Goal: Information Seeking & Learning: Learn about a topic

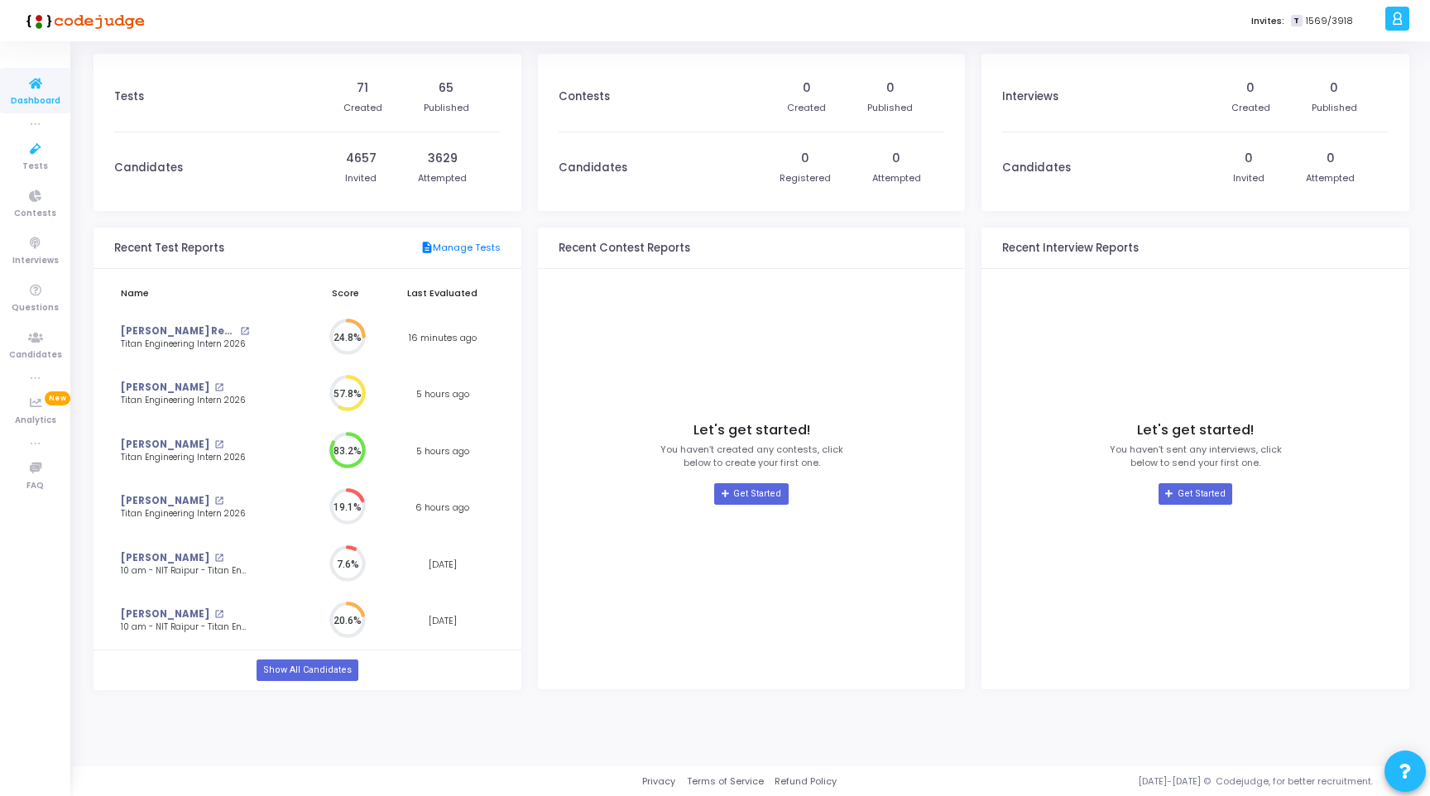
click at [30, 94] on span "Dashboard" at bounding box center [36, 101] width 50 height 14
click at [1401, 15] on icon at bounding box center [1398, 18] width 12 height 19
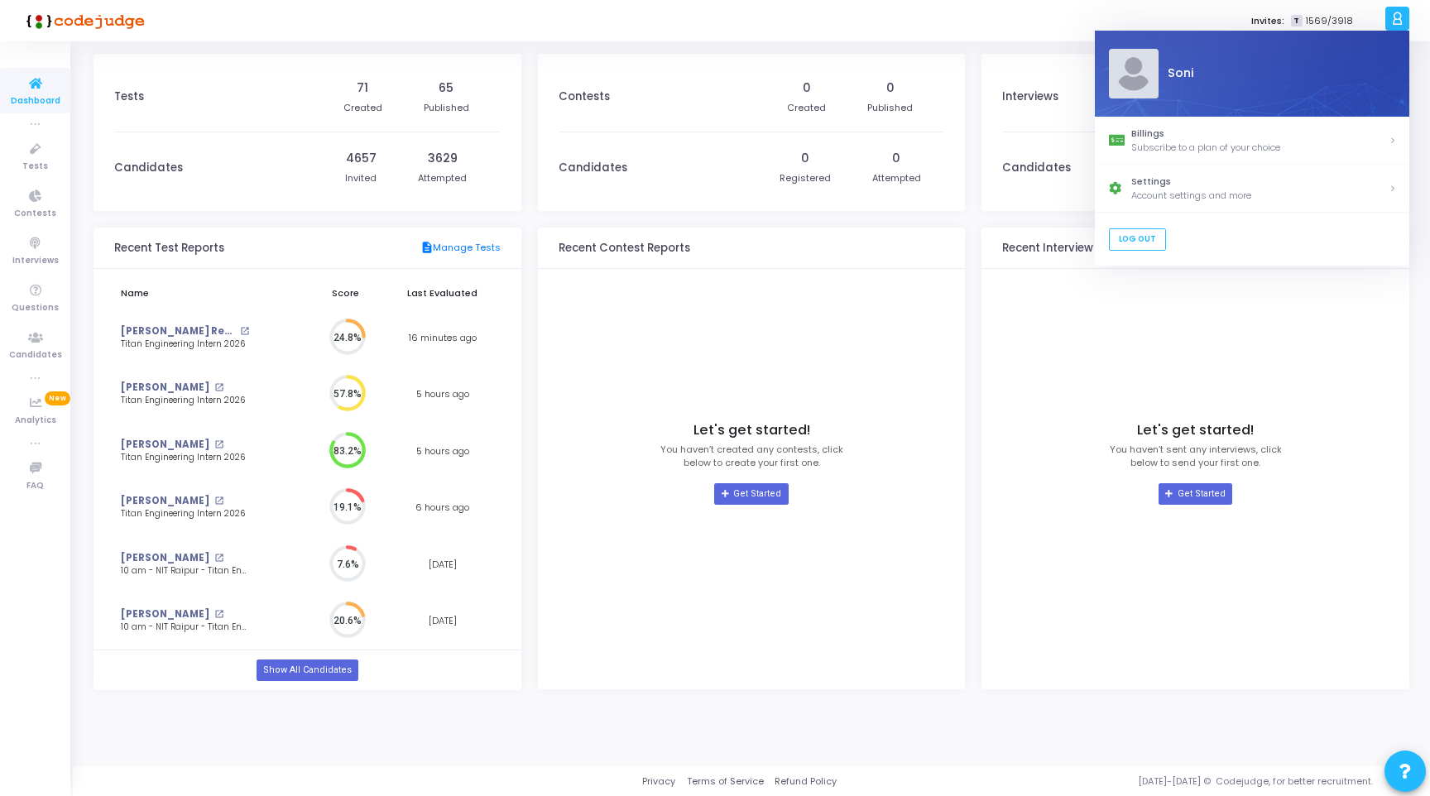
click at [877, 328] on div "Let's get started! You haven’t created any contests, click below to create your…" at bounding box center [752, 463] width 387 height 373
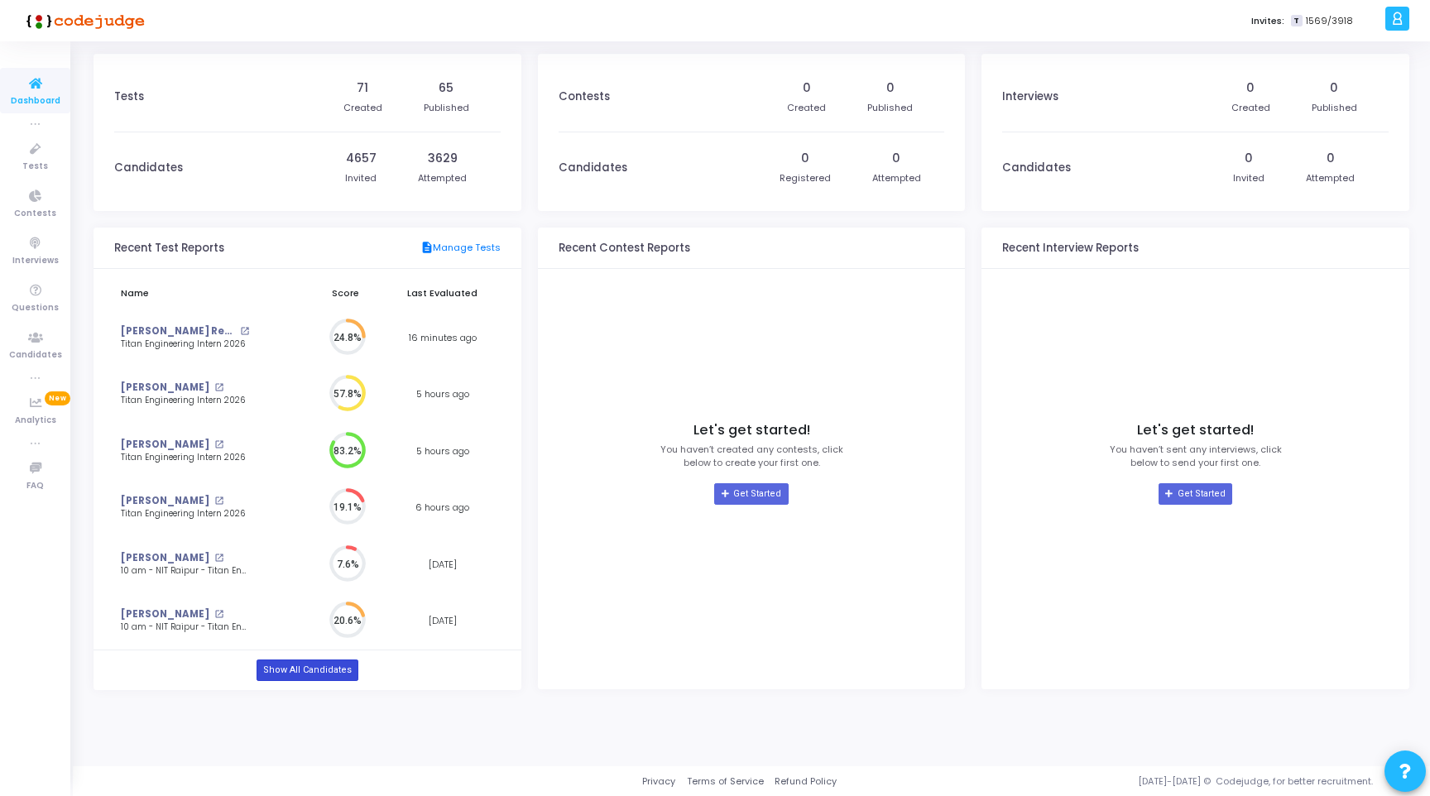
click at [311, 662] on link "Show All Candidates" at bounding box center [308, 671] width 102 height 22
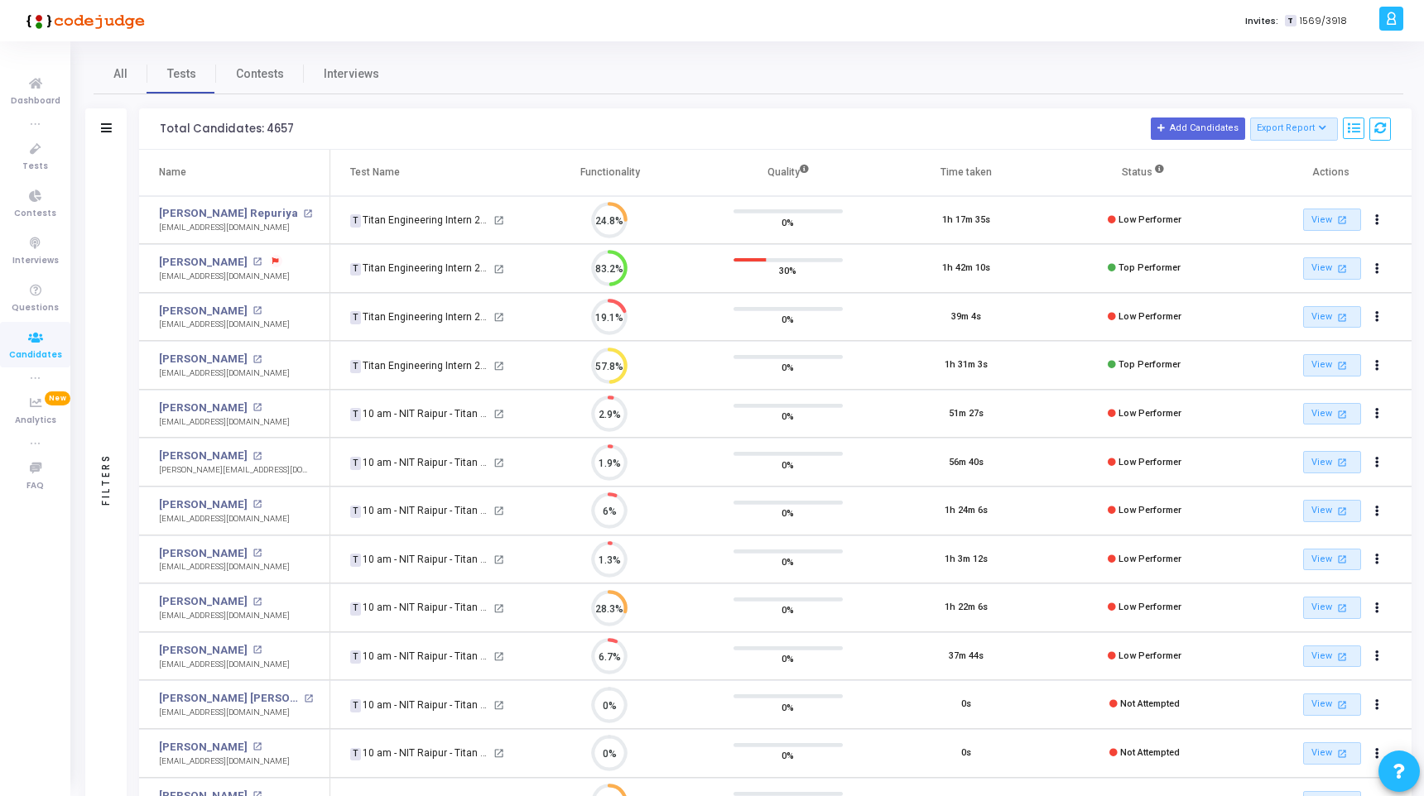
scroll to position [35, 42]
click at [1348, 132] on icon at bounding box center [1354, 129] width 12 height 12
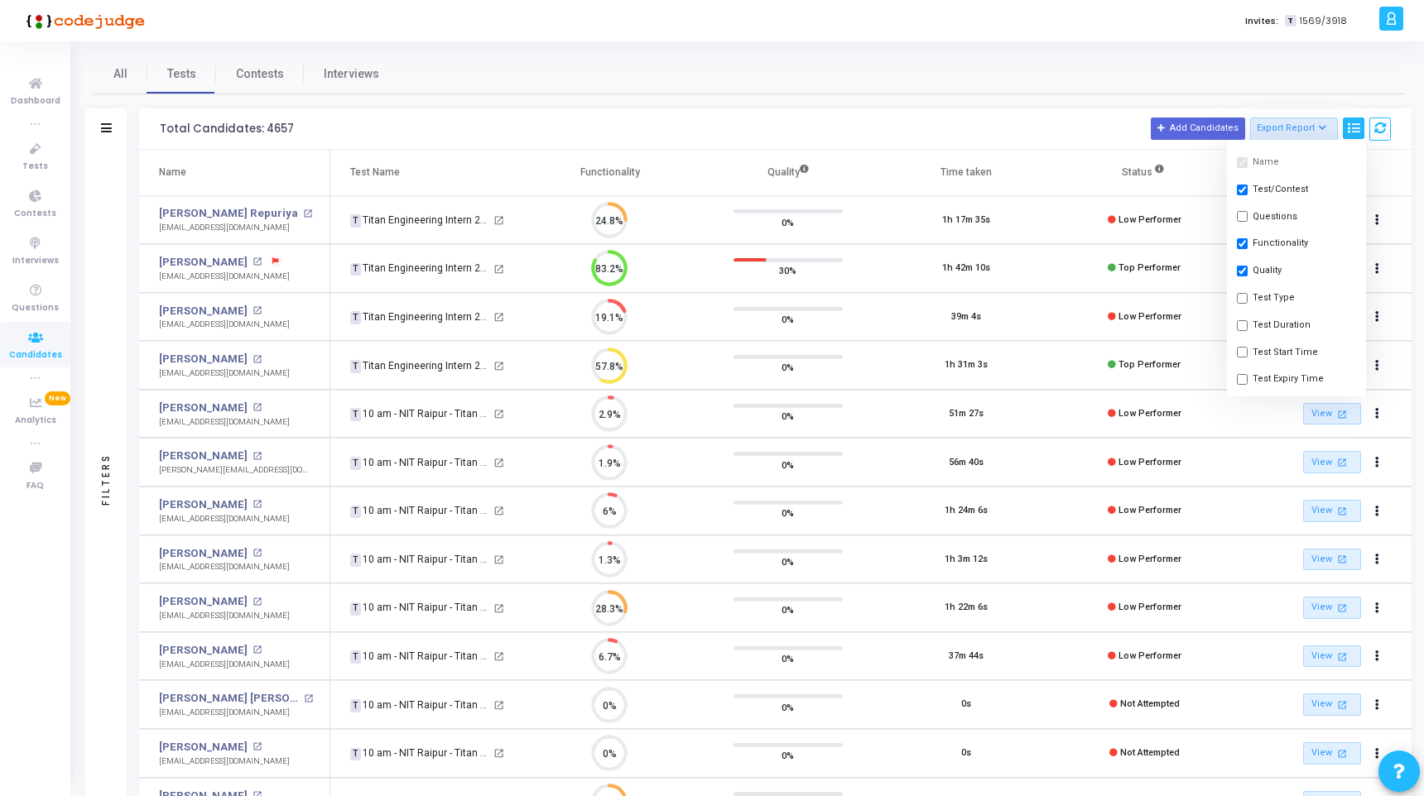
click at [1348, 132] on icon at bounding box center [1354, 129] width 12 height 12
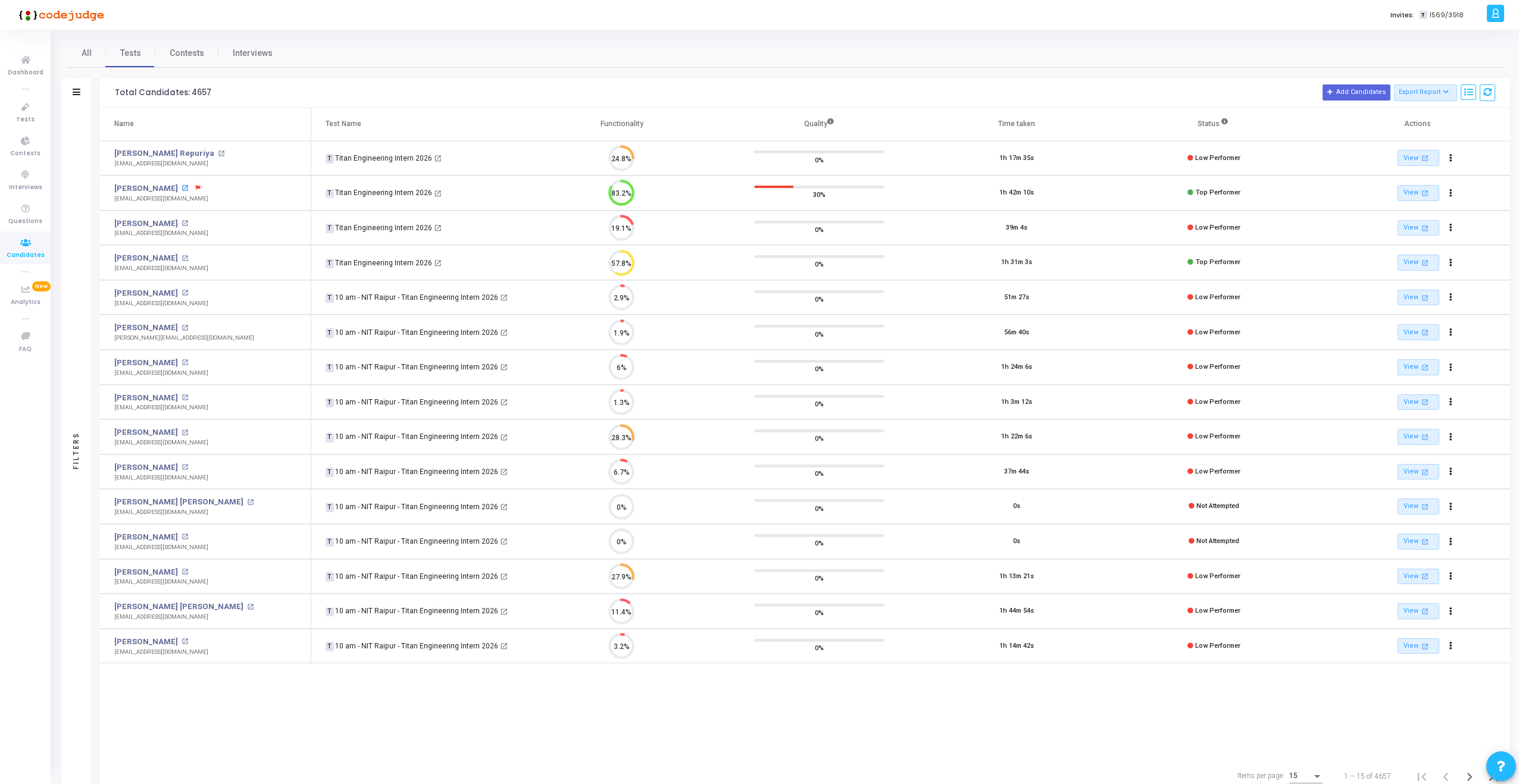
click at [181, 185] on mat-icon "open_in_new" at bounding box center [184, 188] width 6 height 6
click at [181, 258] on mat-icon "open_in_new" at bounding box center [184, 258] width 6 height 6
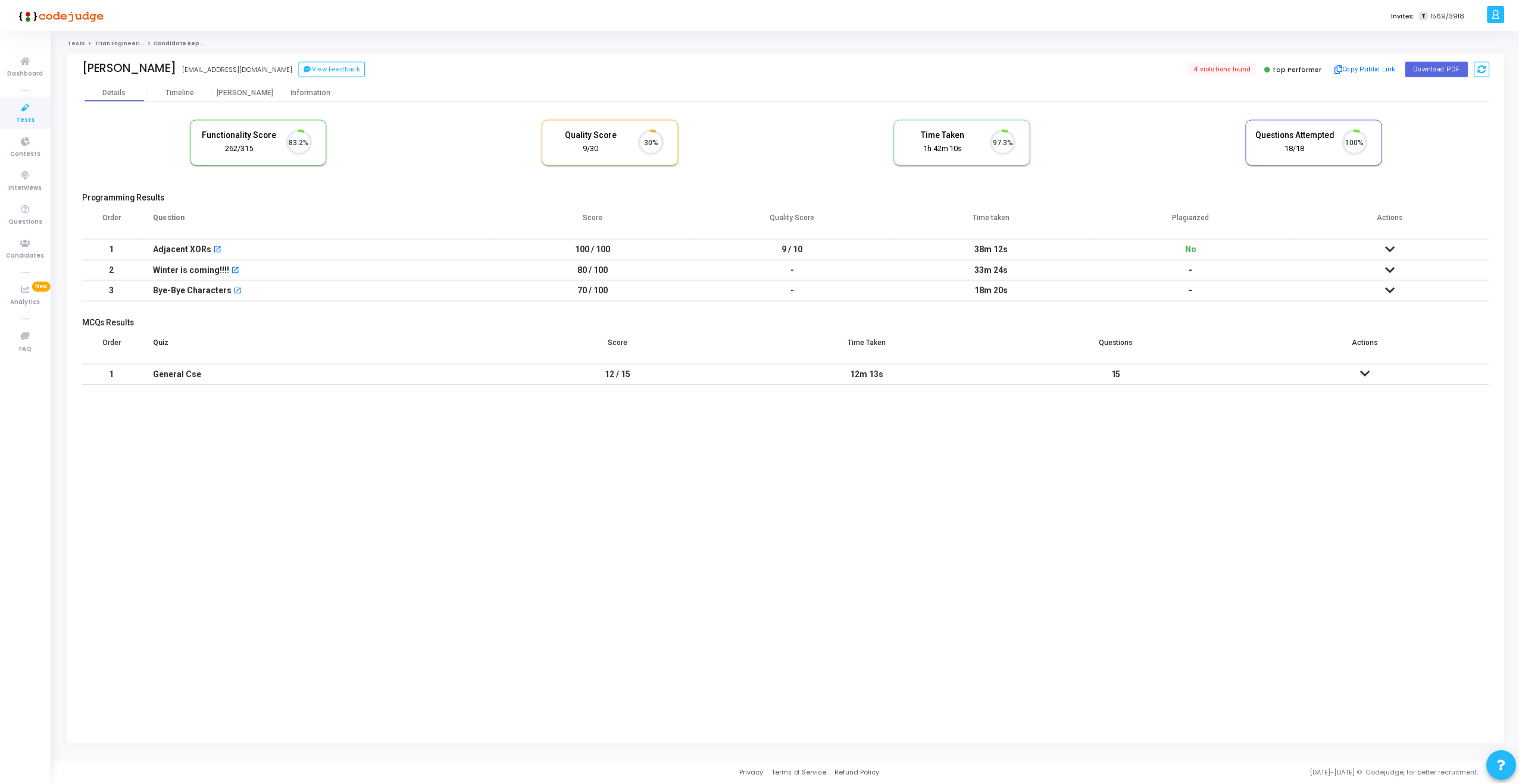
scroll to position [25, 30]
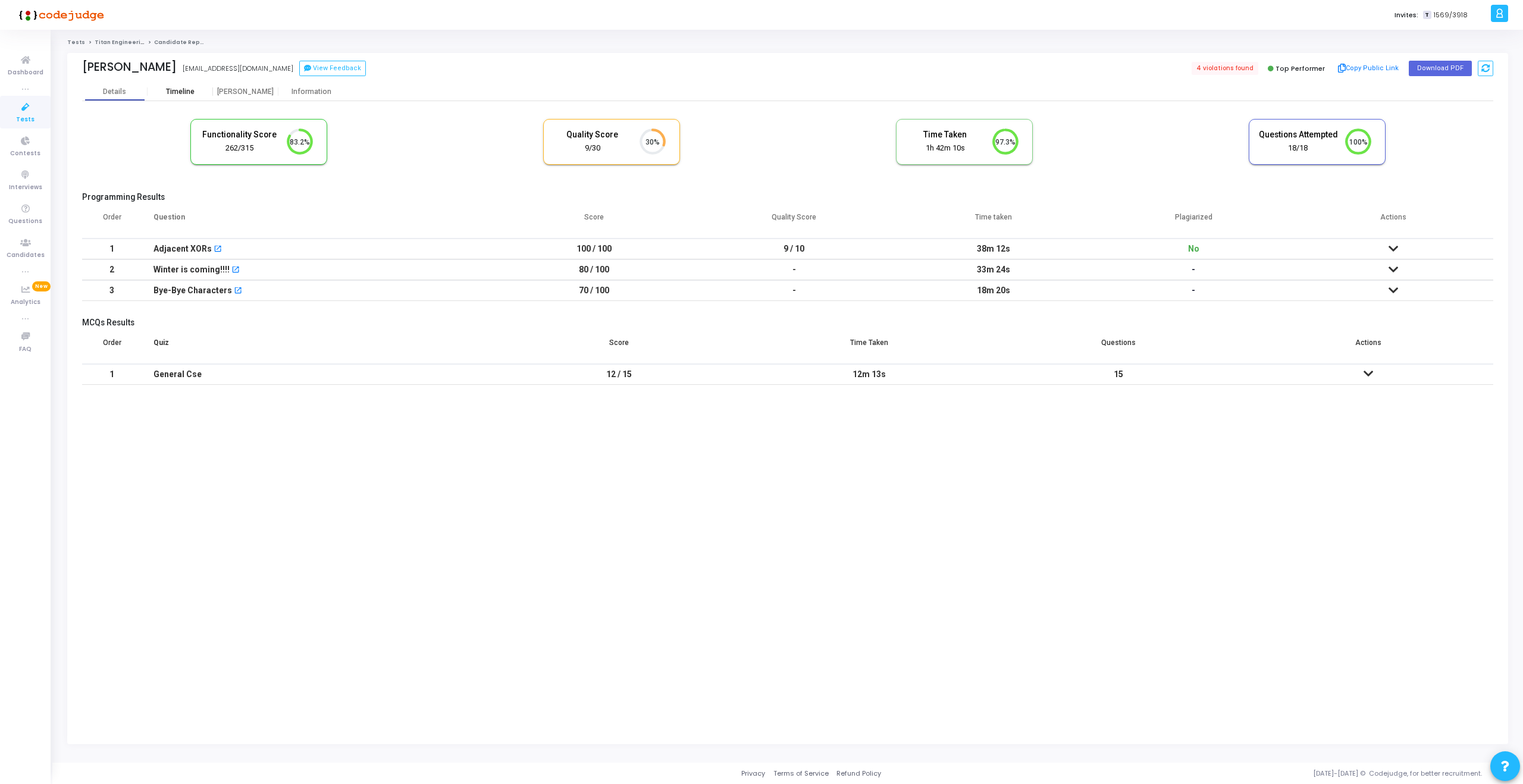
click at [193, 93] on div "Timeline" at bounding box center [180, 92] width 29 height 9
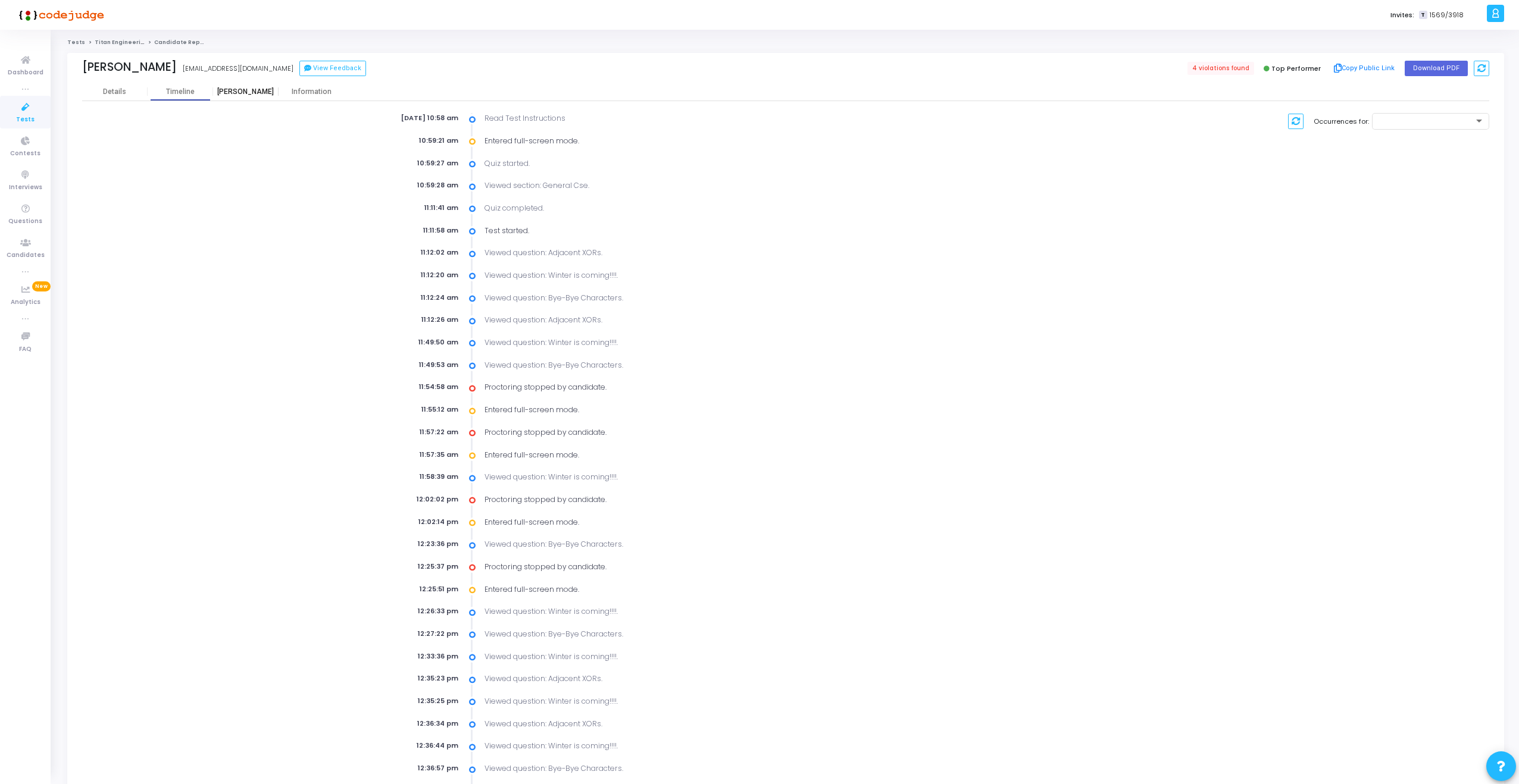
click at [244, 90] on div "[PERSON_NAME]" at bounding box center [245, 92] width 65 height 9
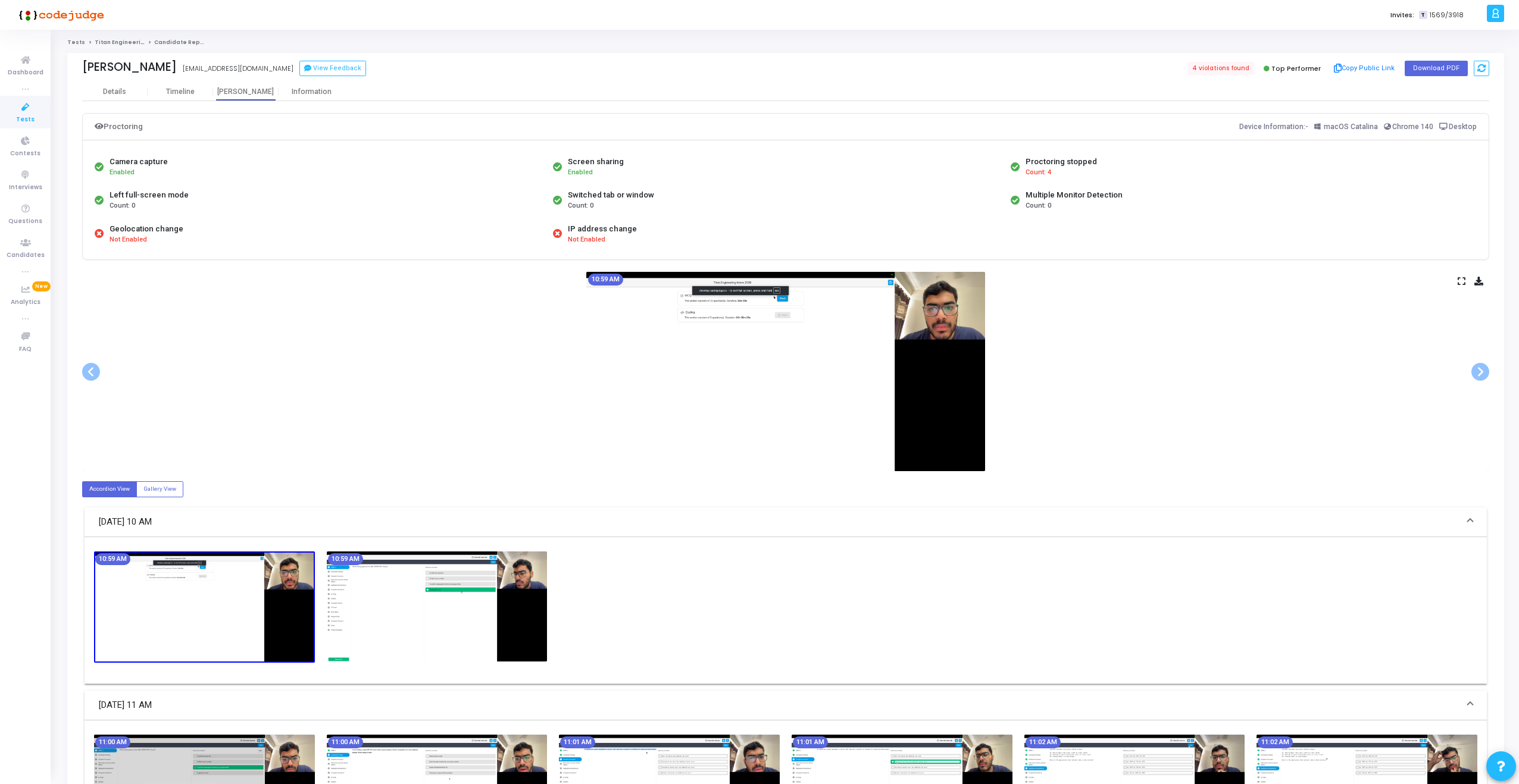
click at [1462, 278] on icon at bounding box center [1461, 281] width 8 height 6
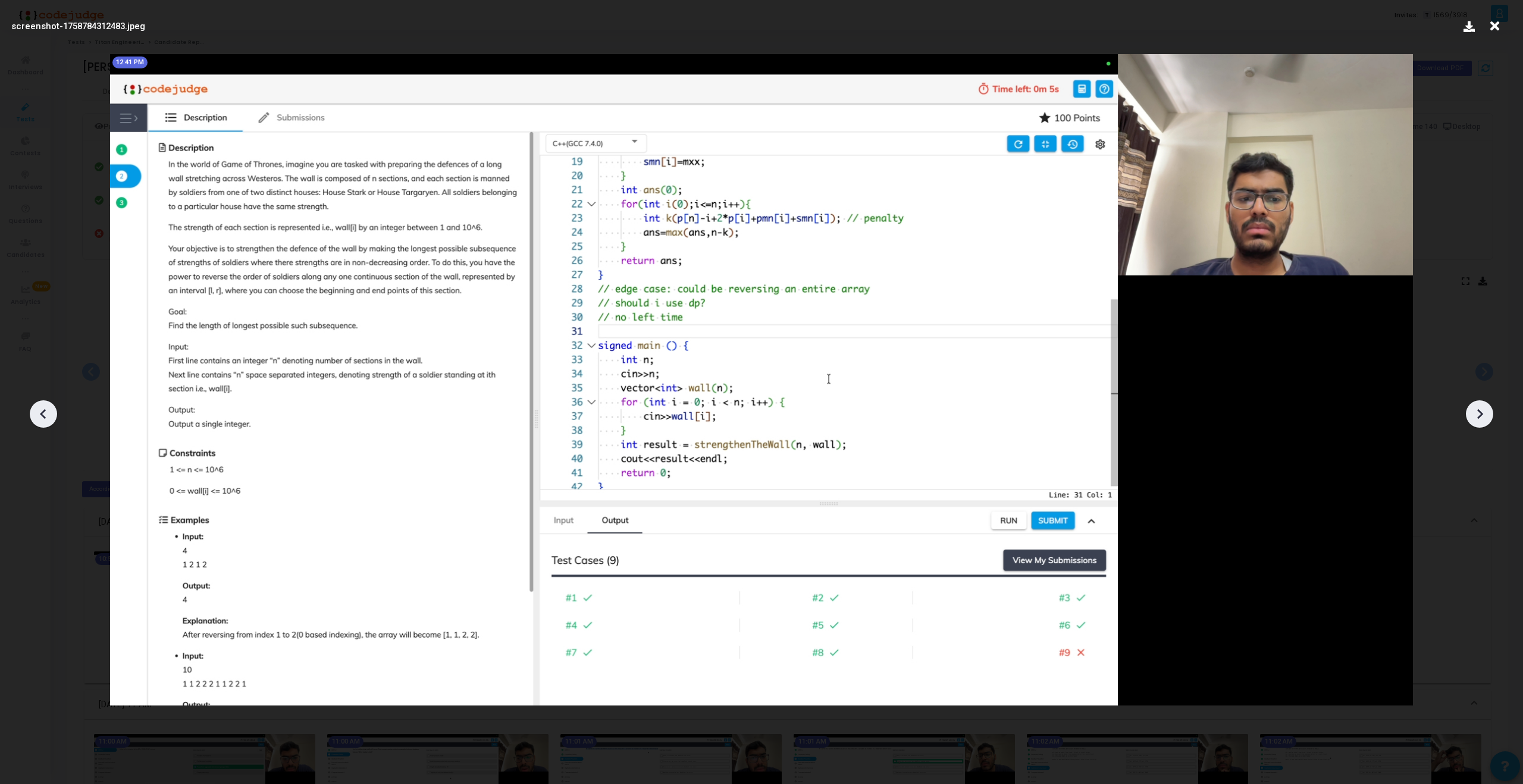
click at [1460, 224] on div at bounding box center [761, 410] width 1523 height 748
click at [1497, 34] on icon at bounding box center [1495, 26] width 19 height 22
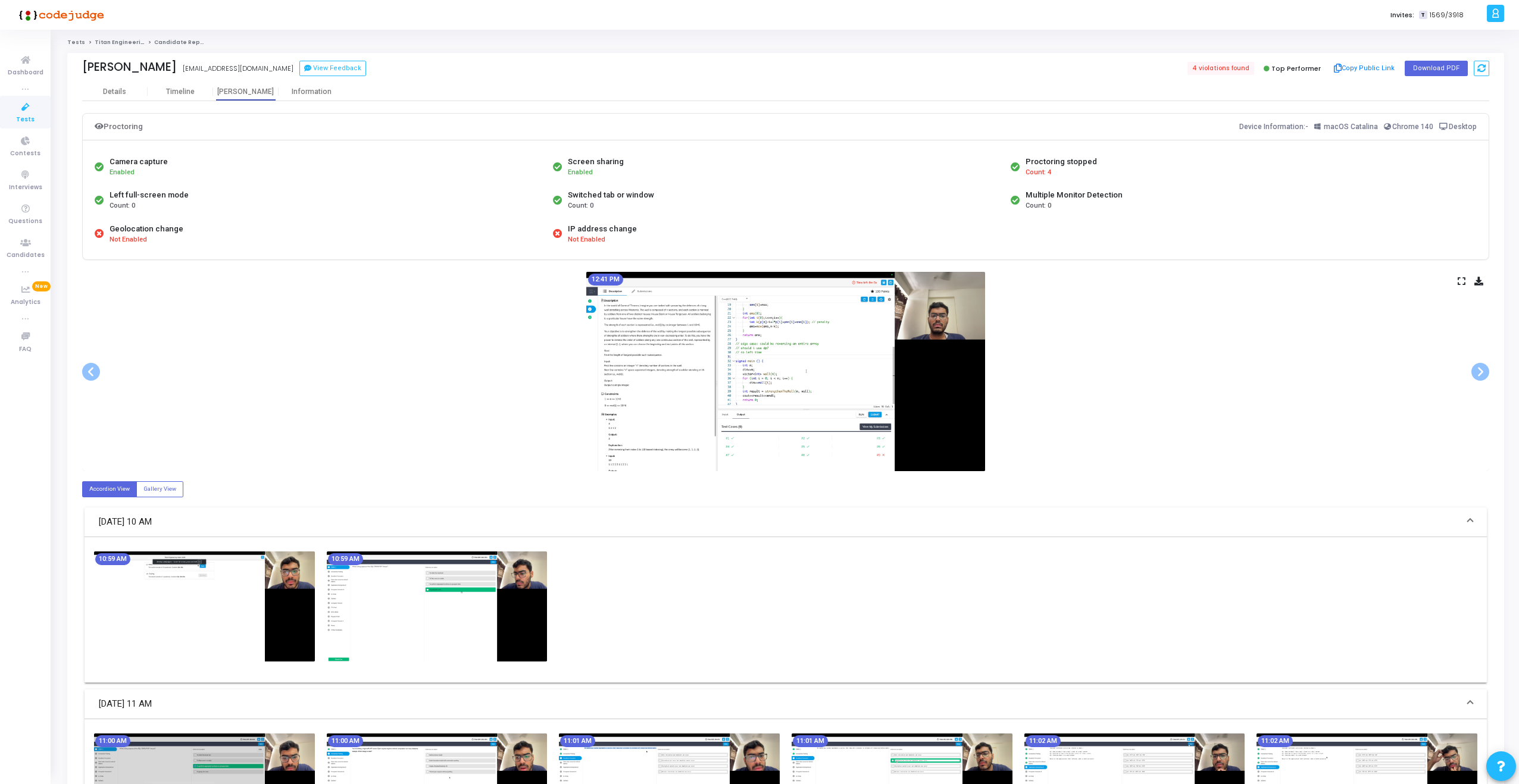
click at [295, 165] on div "Camera capture Enabled" at bounding box center [320, 167] width 458 height 33
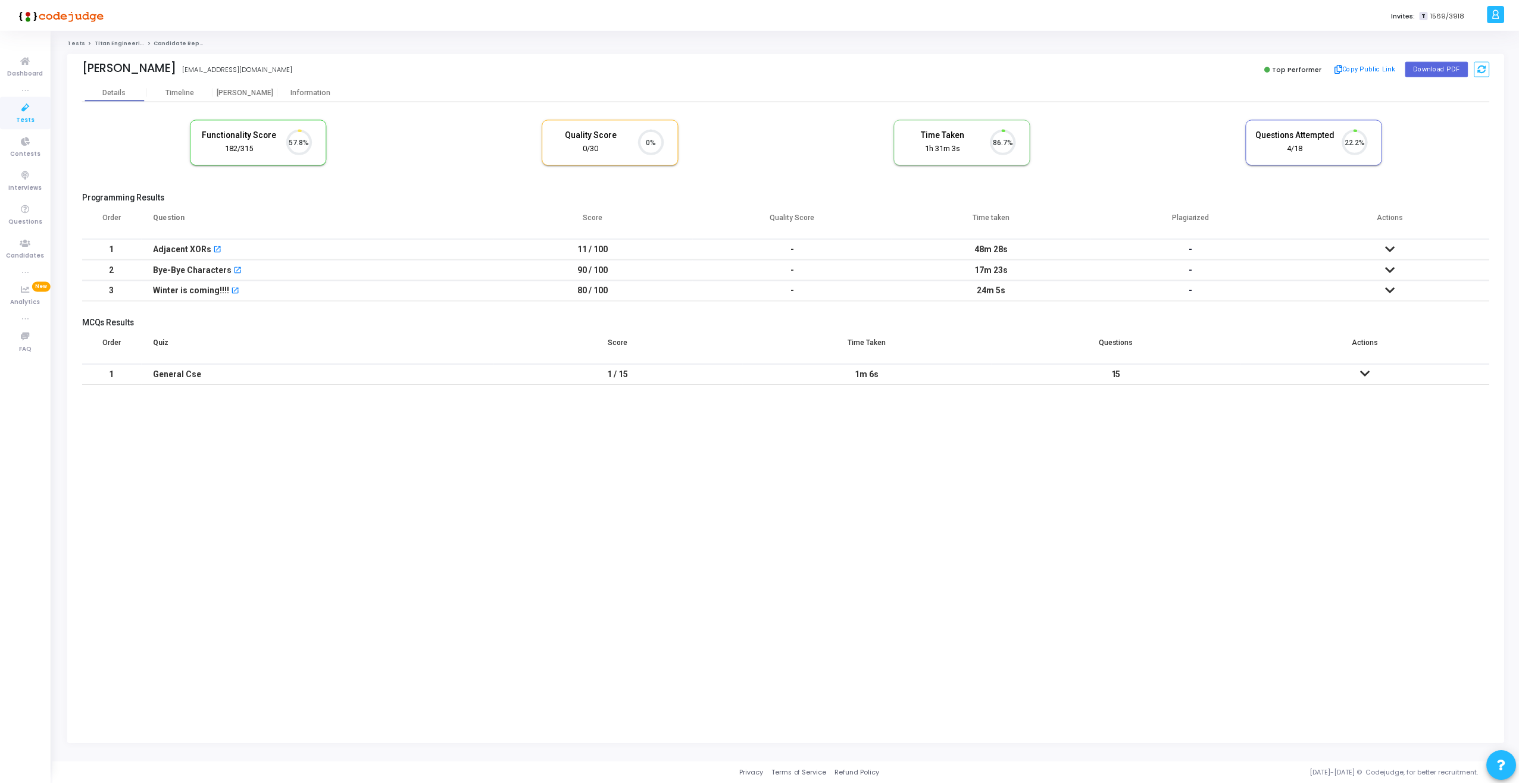
scroll to position [25, 30]
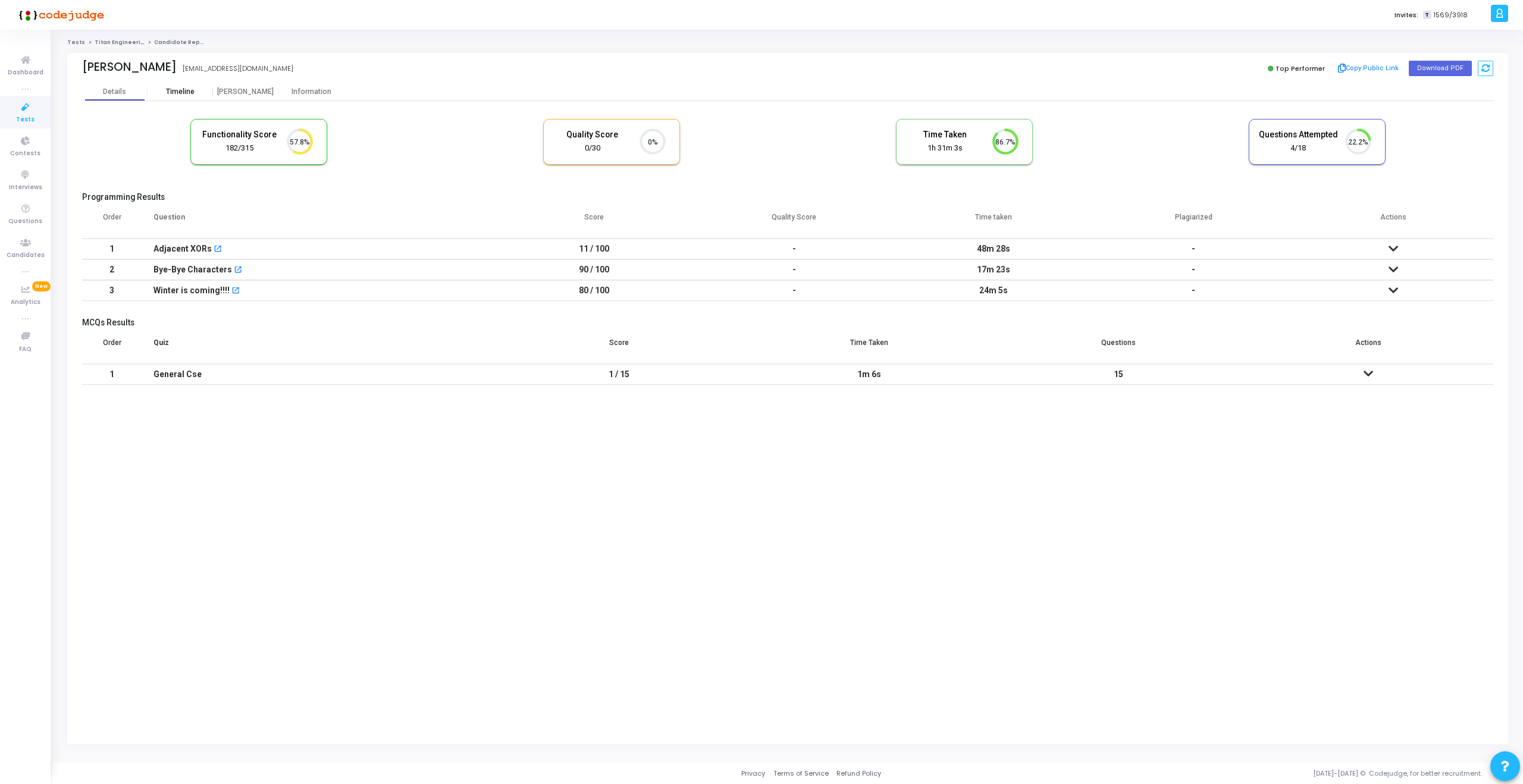
click at [179, 91] on div "Timeline" at bounding box center [180, 92] width 29 height 9
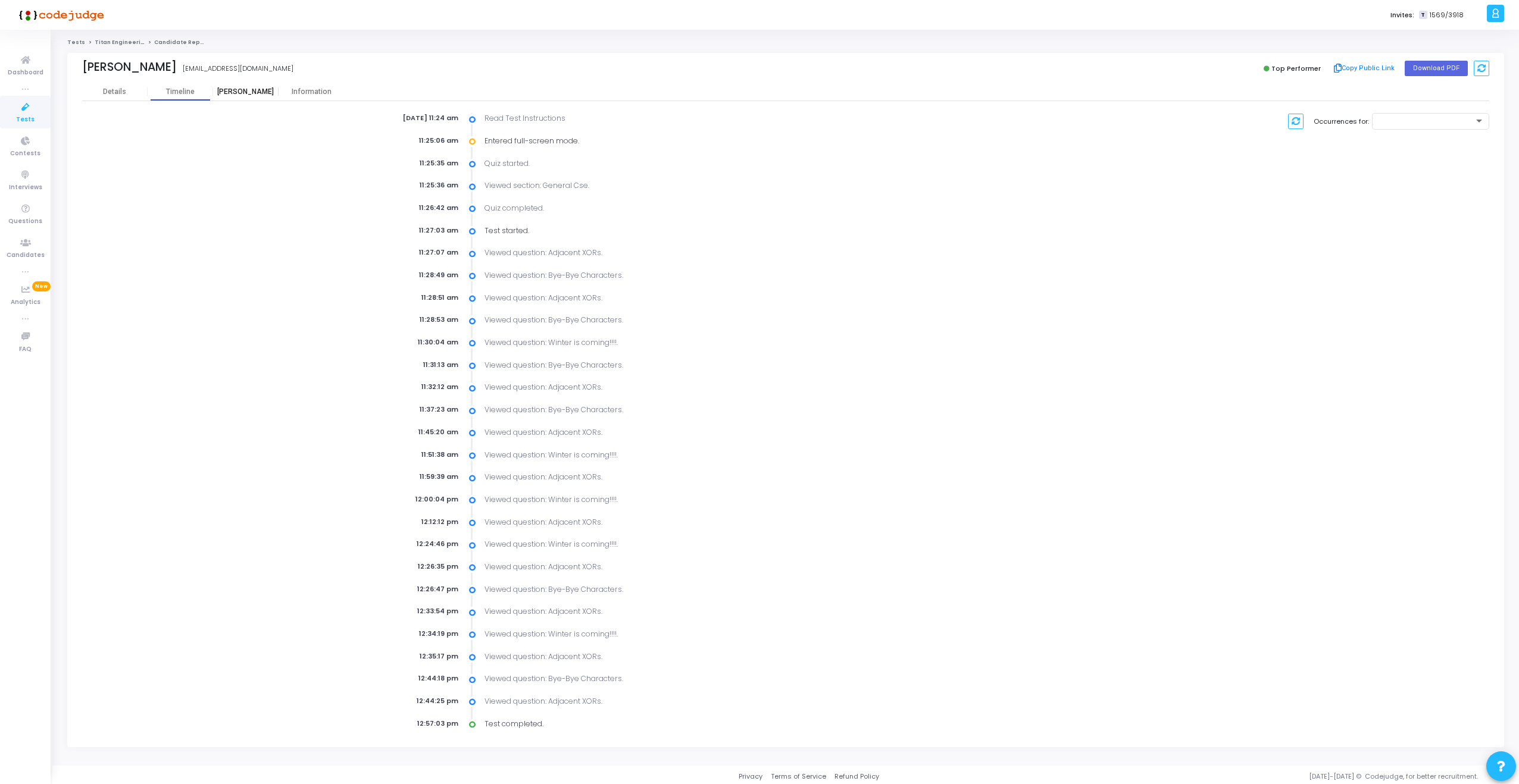
click at [249, 93] on div "[PERSON_NAME]" at bounding box center [245, 92] width 65 height 9
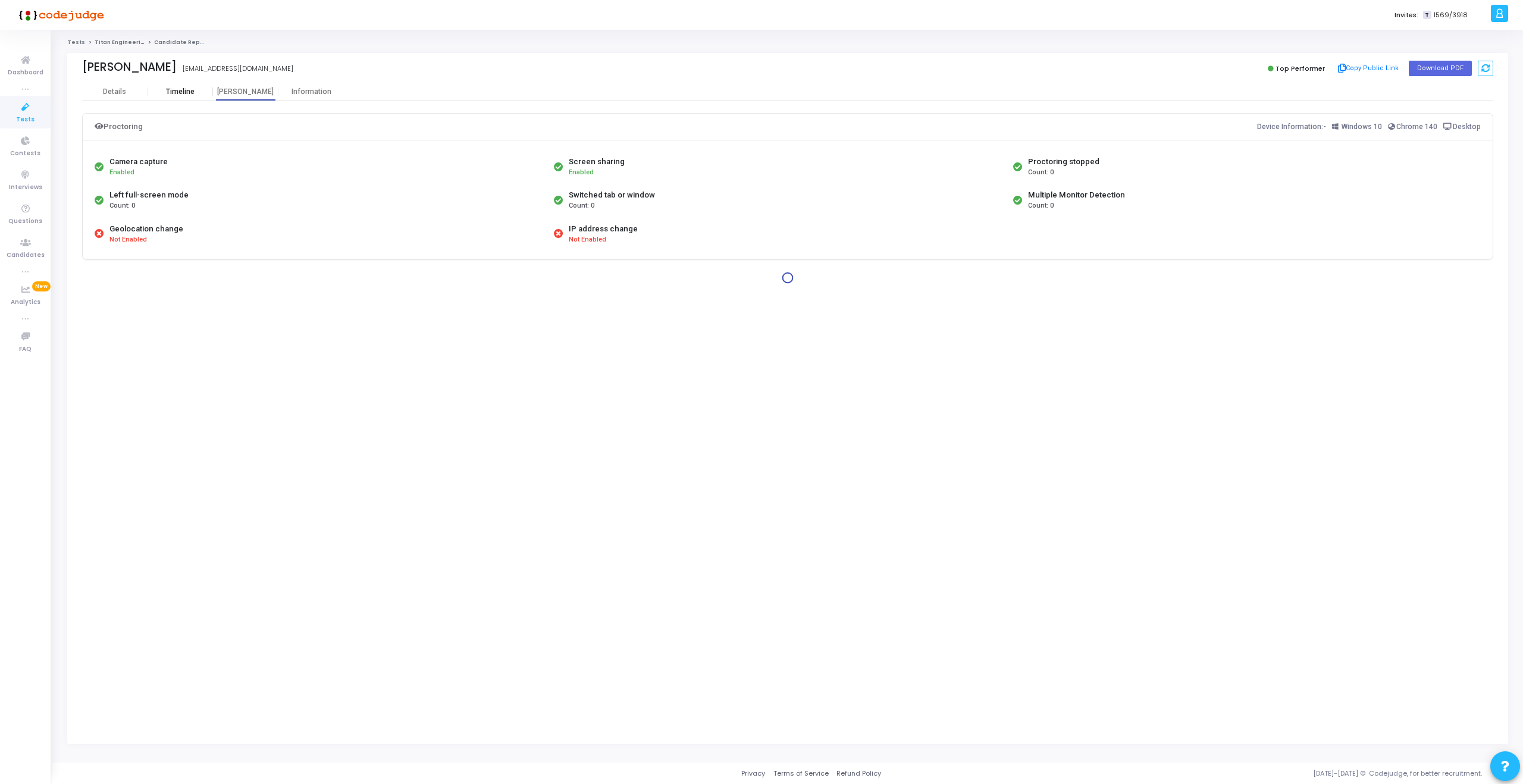
click at [189, 93] on div "Timeline" at bounding box center [180, 92] width 29 height 9
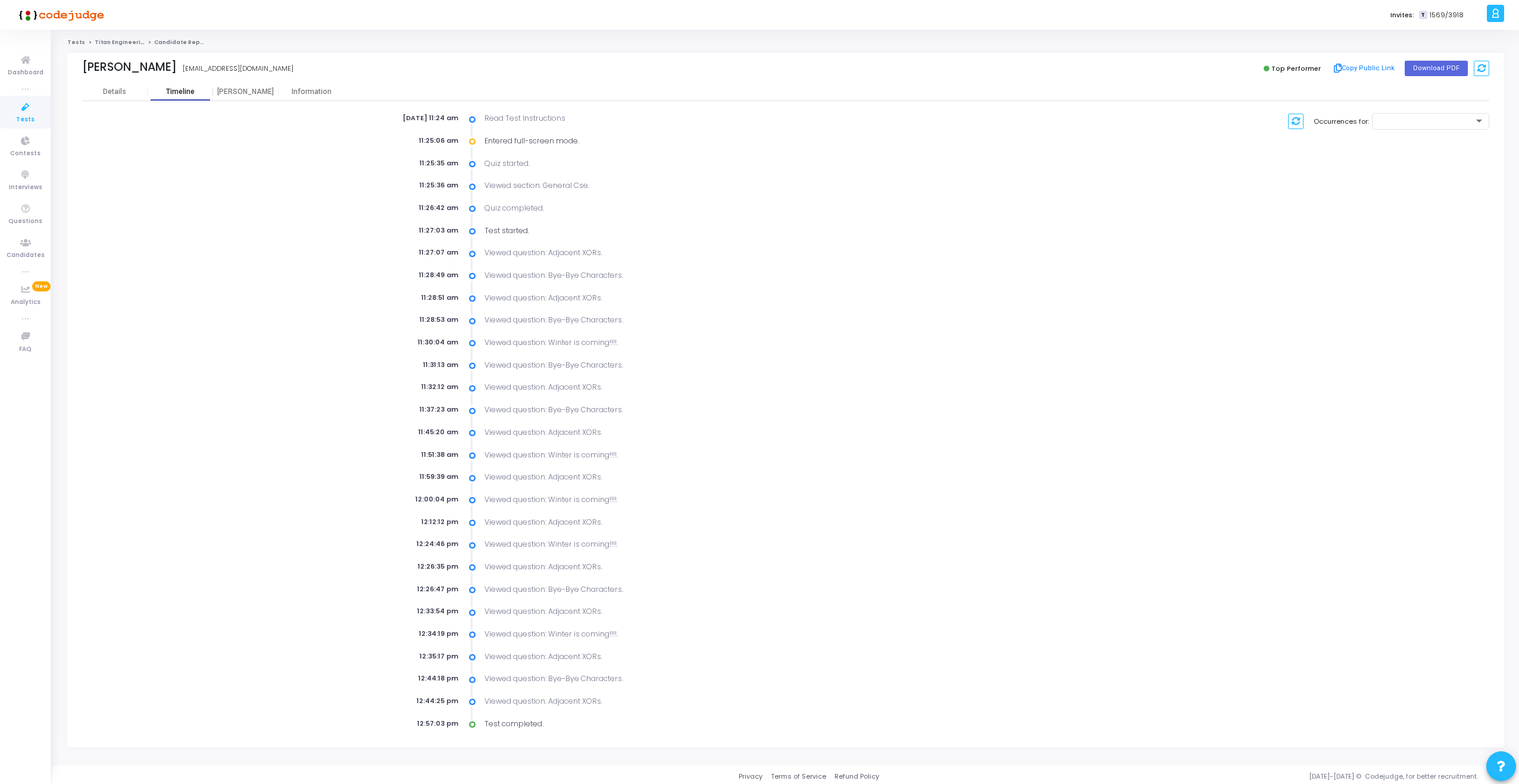
scroll to position [3, 0]
click at [256, 88] on div "[PERSON_NAME]" at bounding box center [245, 89] width 65 height 9
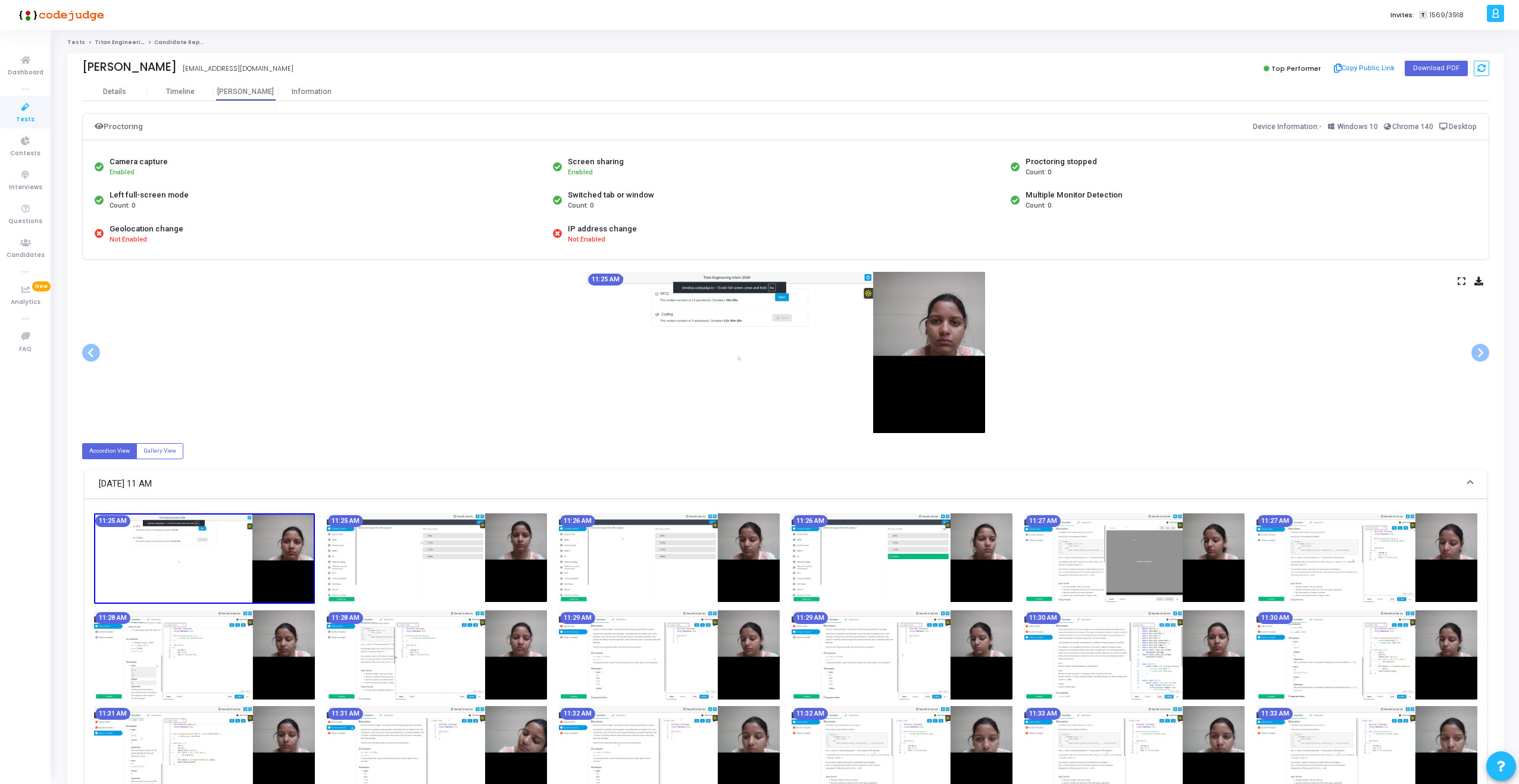
click at [1461, 283] on icon at bounding box center [1461, 281] width 8 height 6
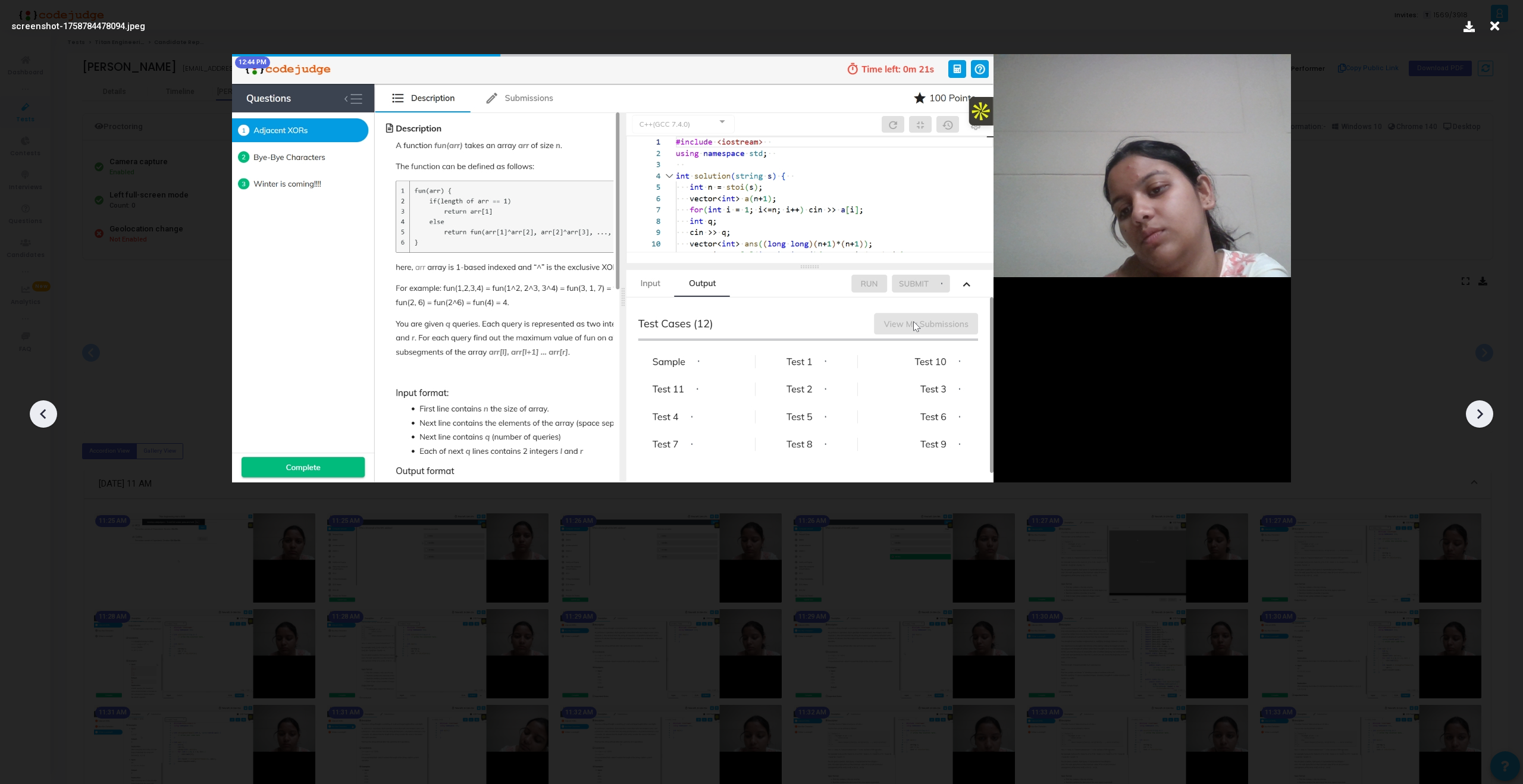
click at [1090, 425] on img at bounding box center [761, 268] width 1059 height 428
click at [1488, 421] on icon at bounding box center [1479, 414] width 18 height 18
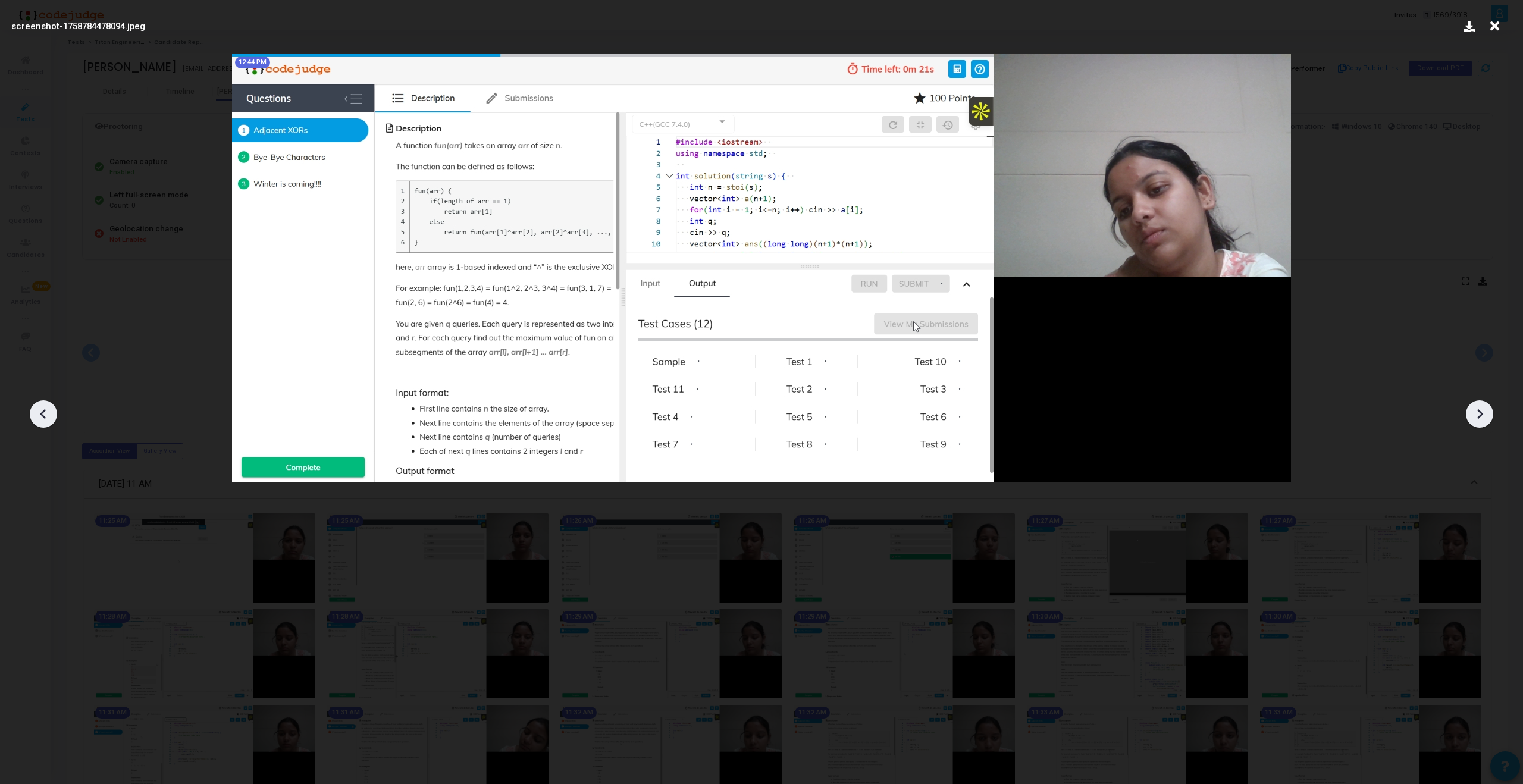
click at [1499, 27] on icon at bounding box center [1495, 26] width 19 height 22
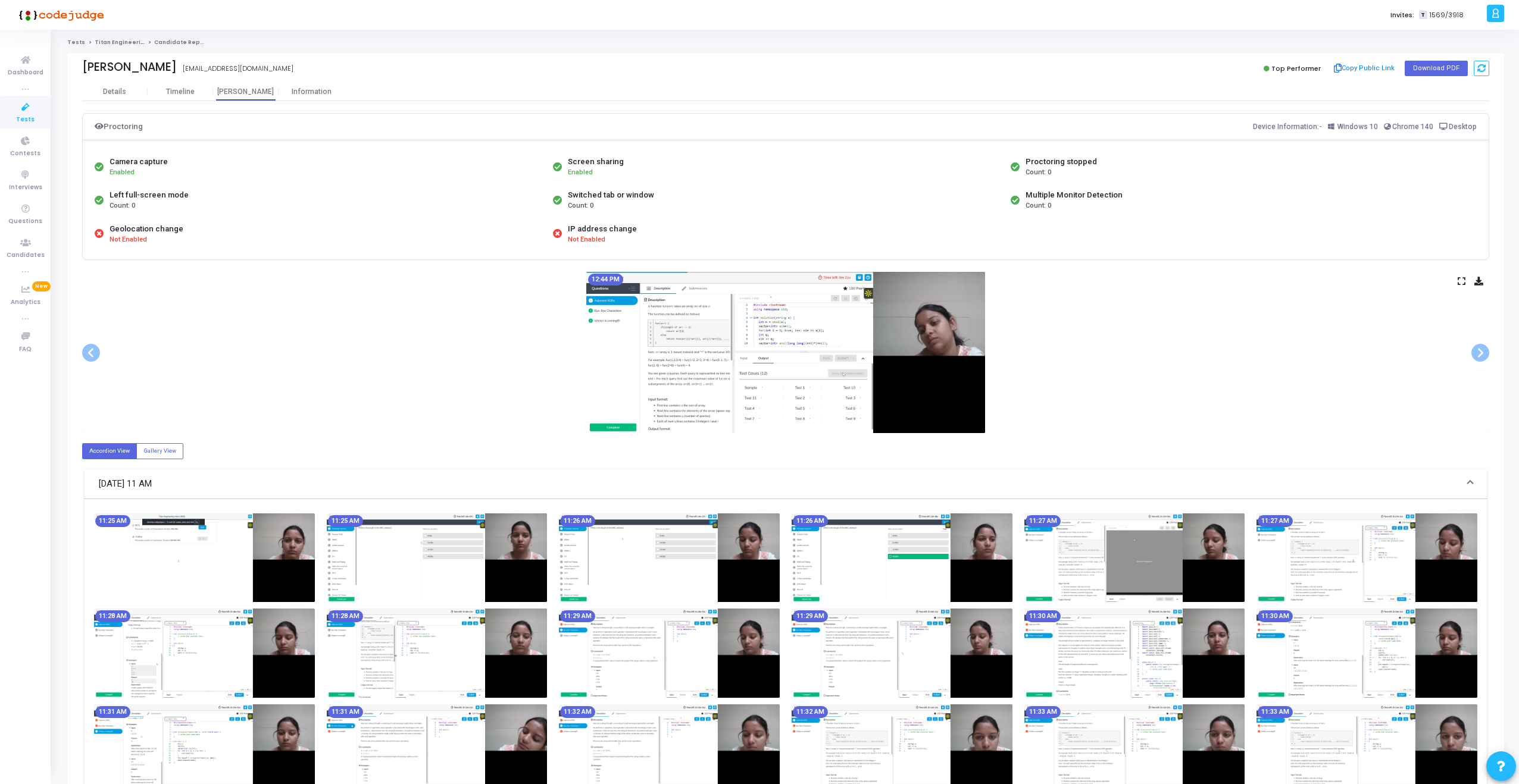
click at [1460, 285] on div "12:44 PM" at bounding box center [785, 352] width 1407 height 161
click at [1460, 282] on icon at bounding box center [1461, 281] width 8 height 6
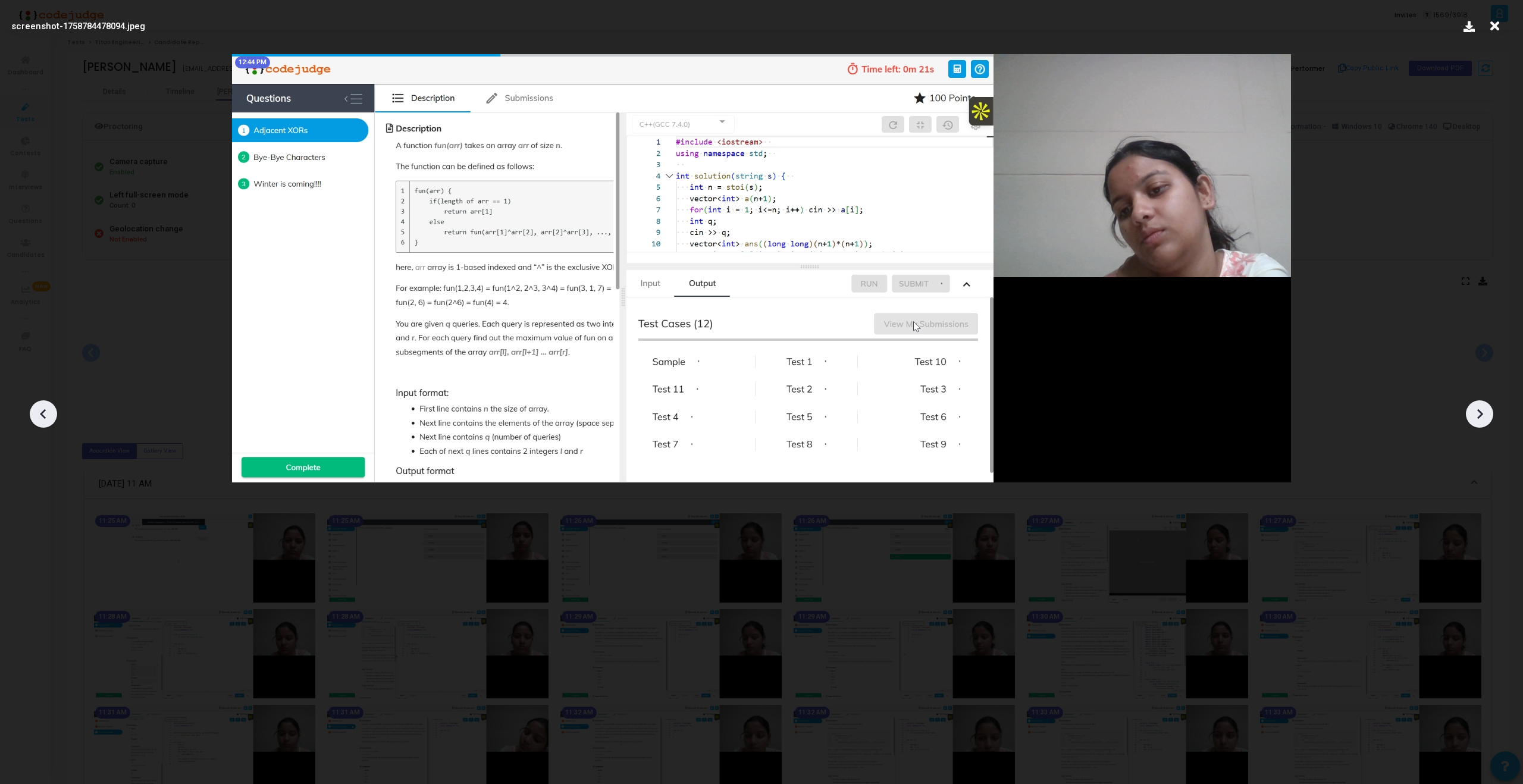
click at [1497, 24] on icon at bounding box center [1495, 26] width 19 height 22
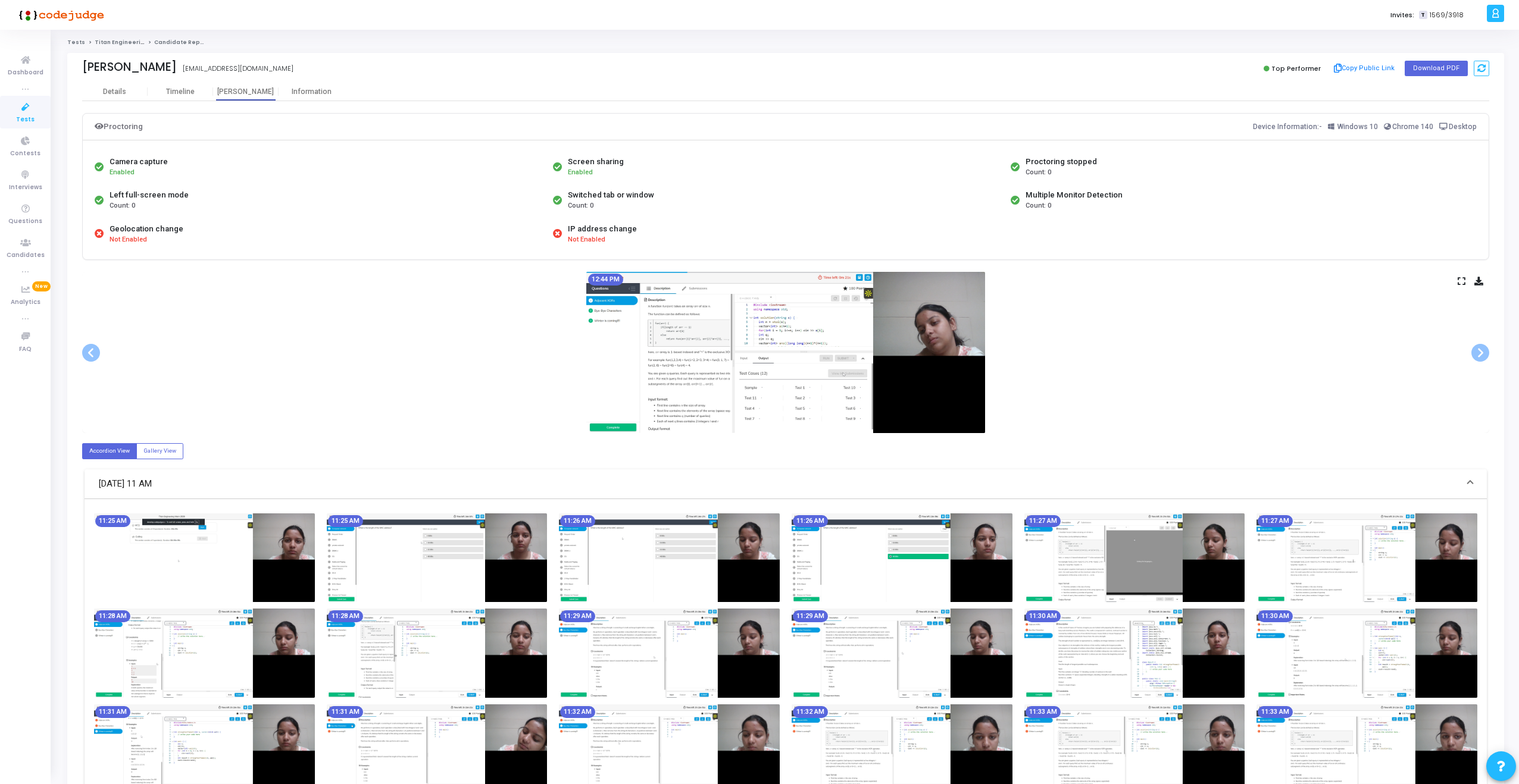
click at [162, 538] on img at bounding box center [204, 558] width 221 height 89
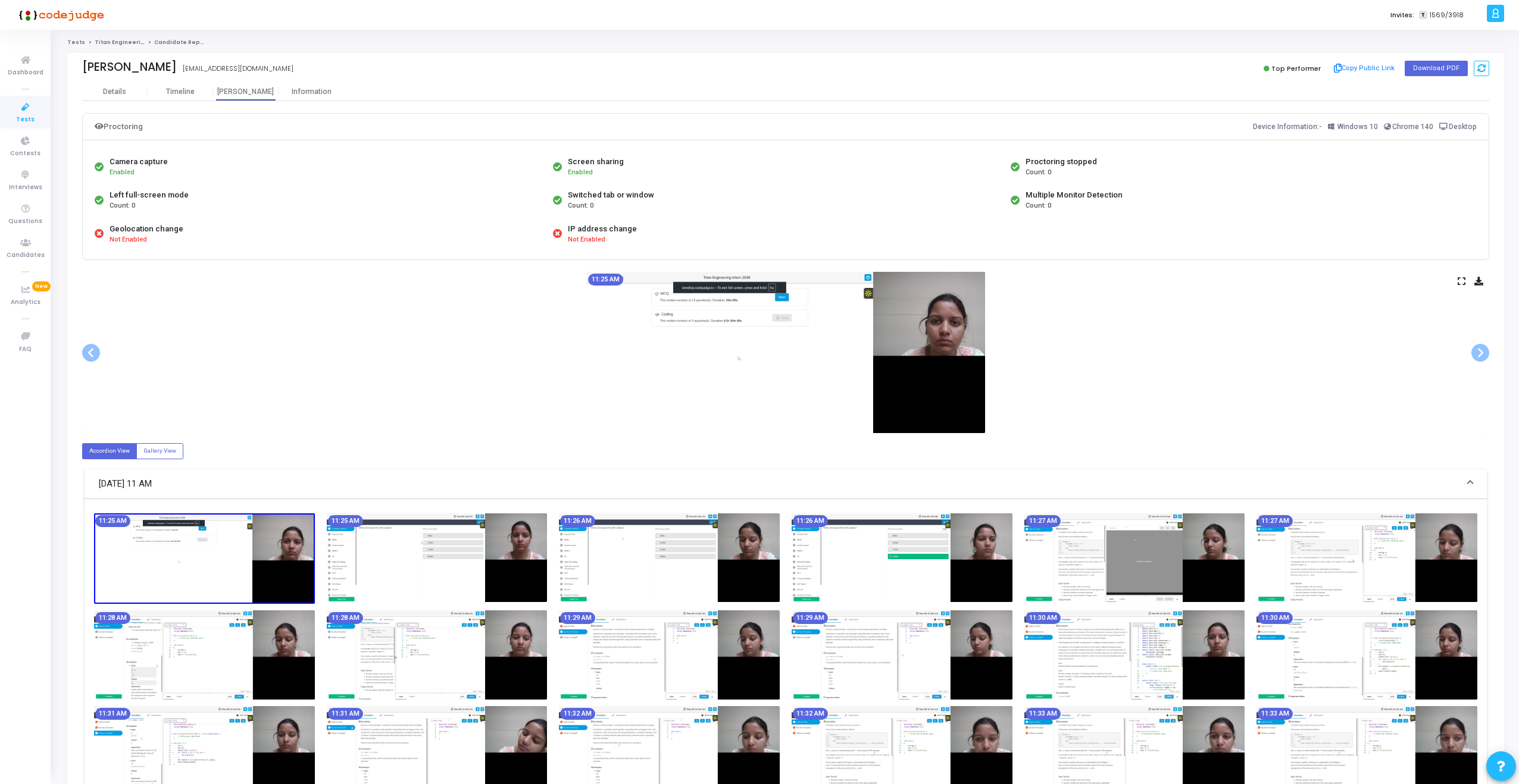
click at [1461, 285] on icon at bounding box center [1461, 281] width 8 height 6
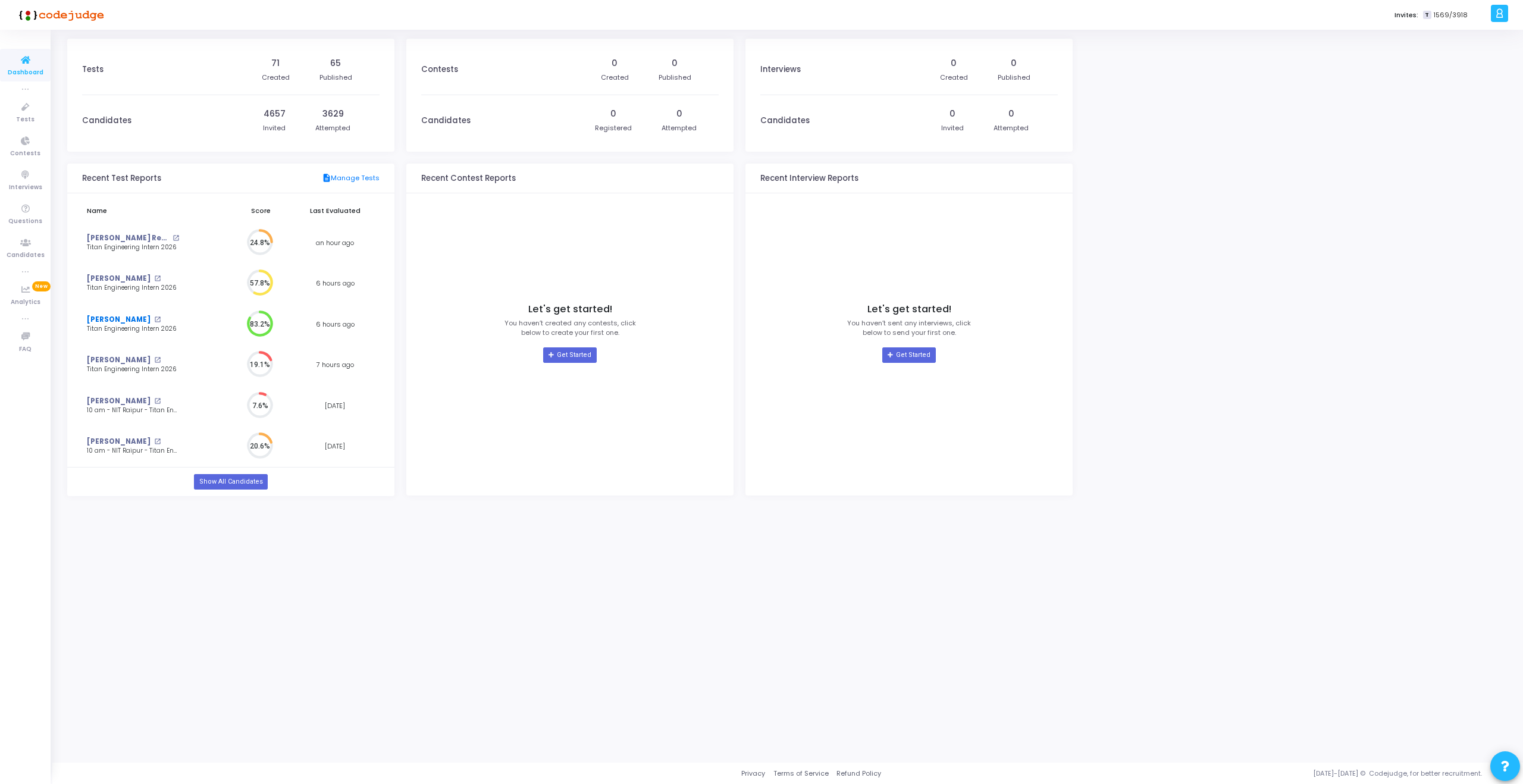
click at [121, 319] on link "Pushkar Gupta" at bounding box center [119, 320] width 64 height 10
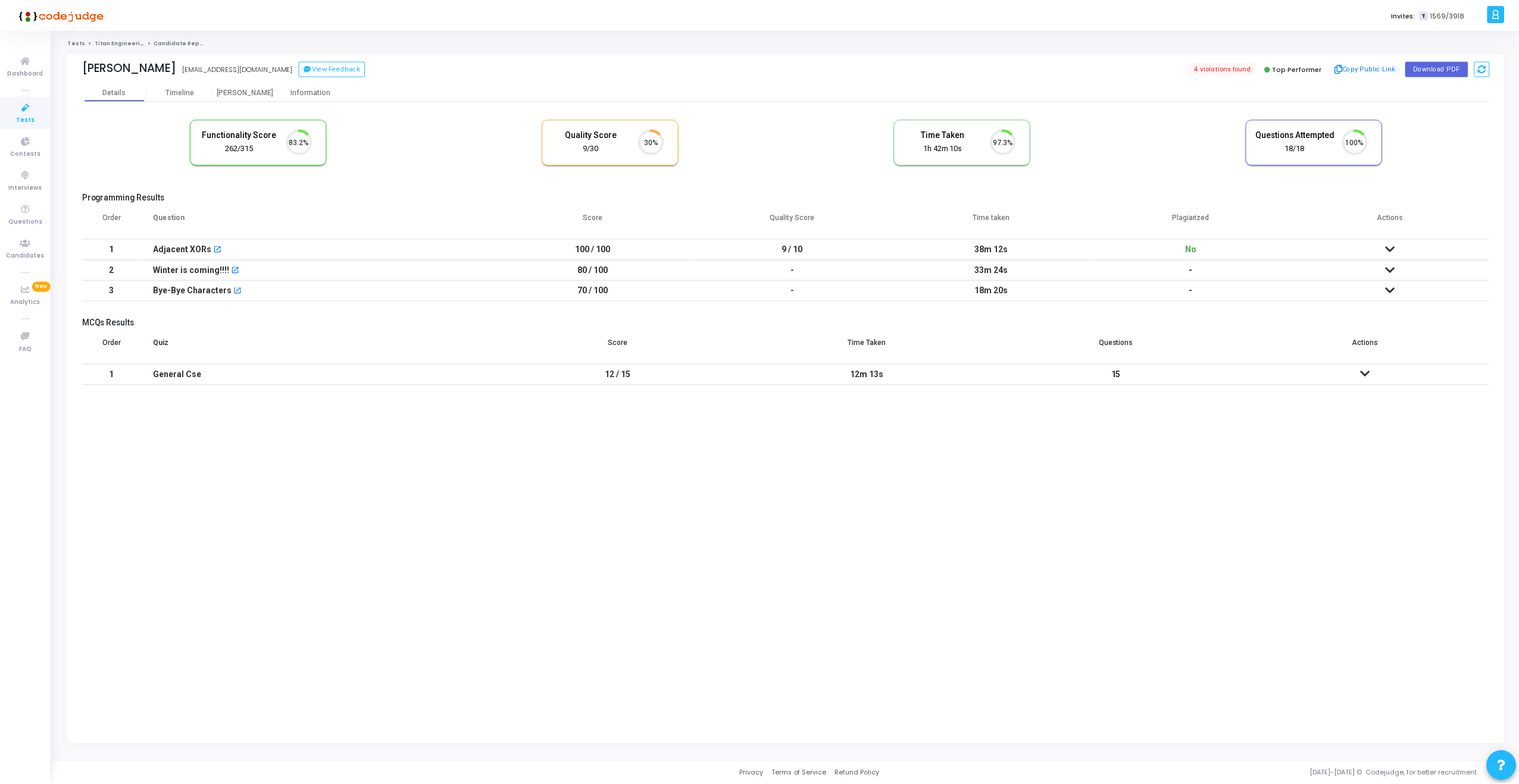
scroll to position [25, 30]
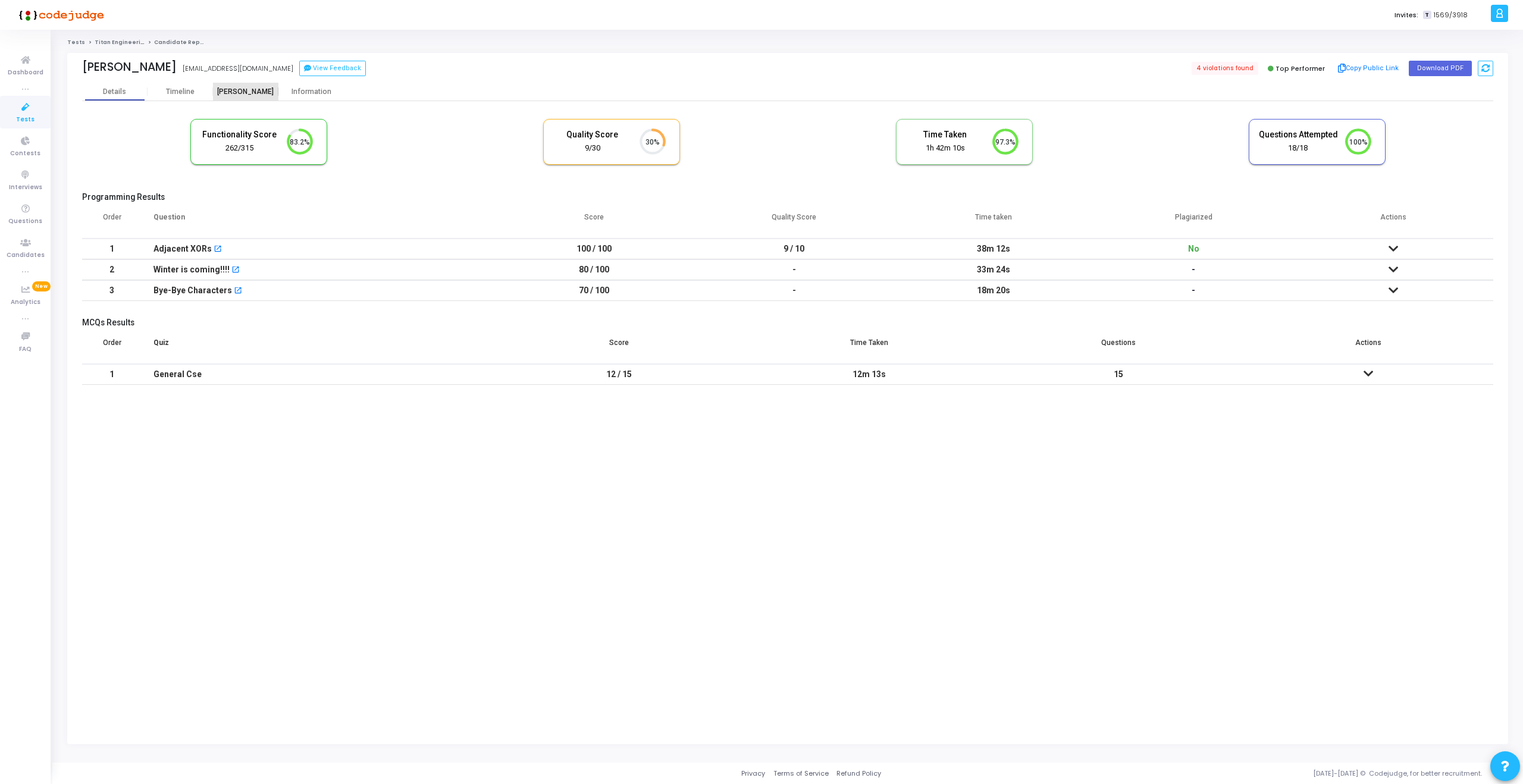
click at [242, 93] on div "[PERSON_NAME]" at bounding box center [245, 92] width 65 height 9
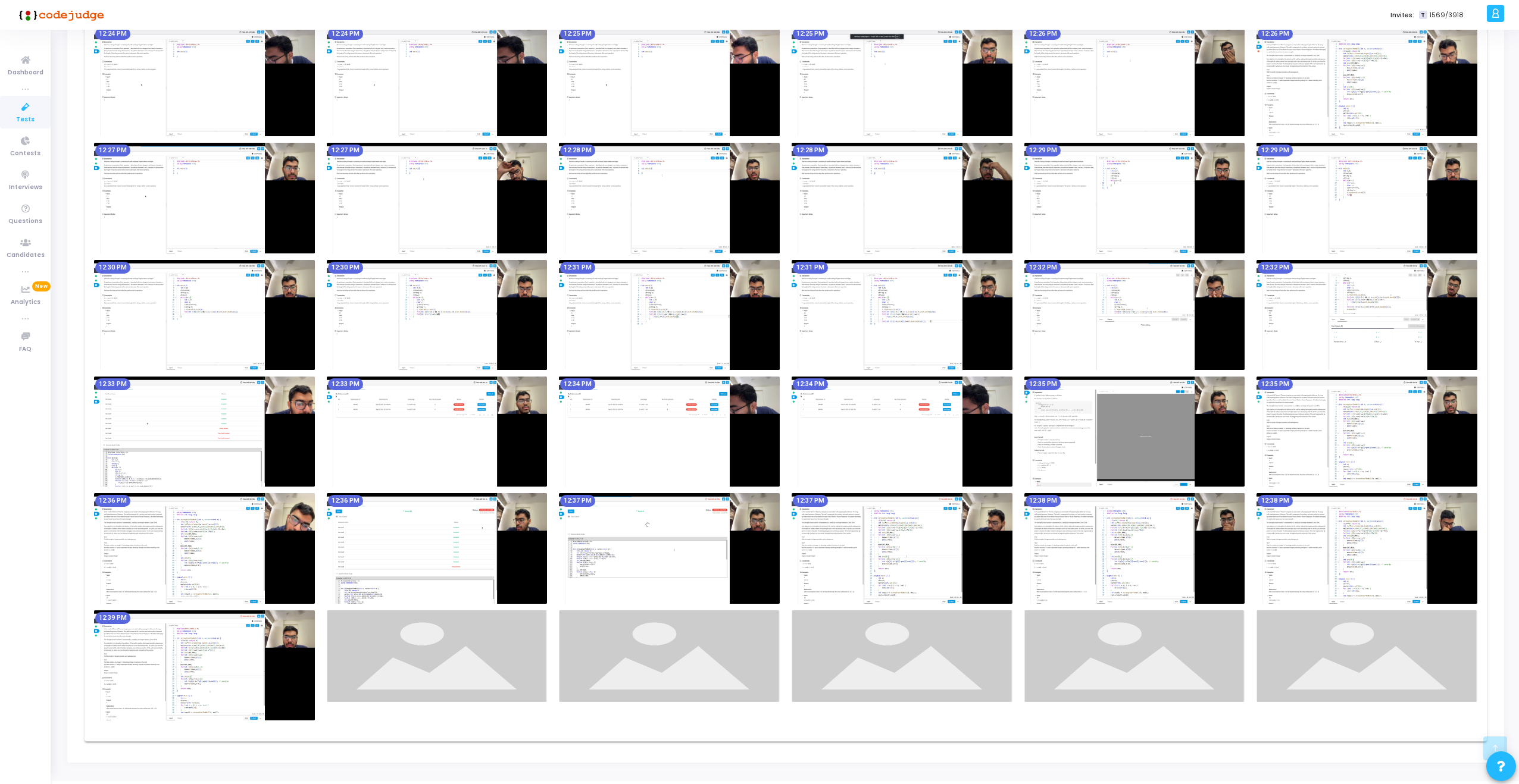
scroll to position [4062, 0]
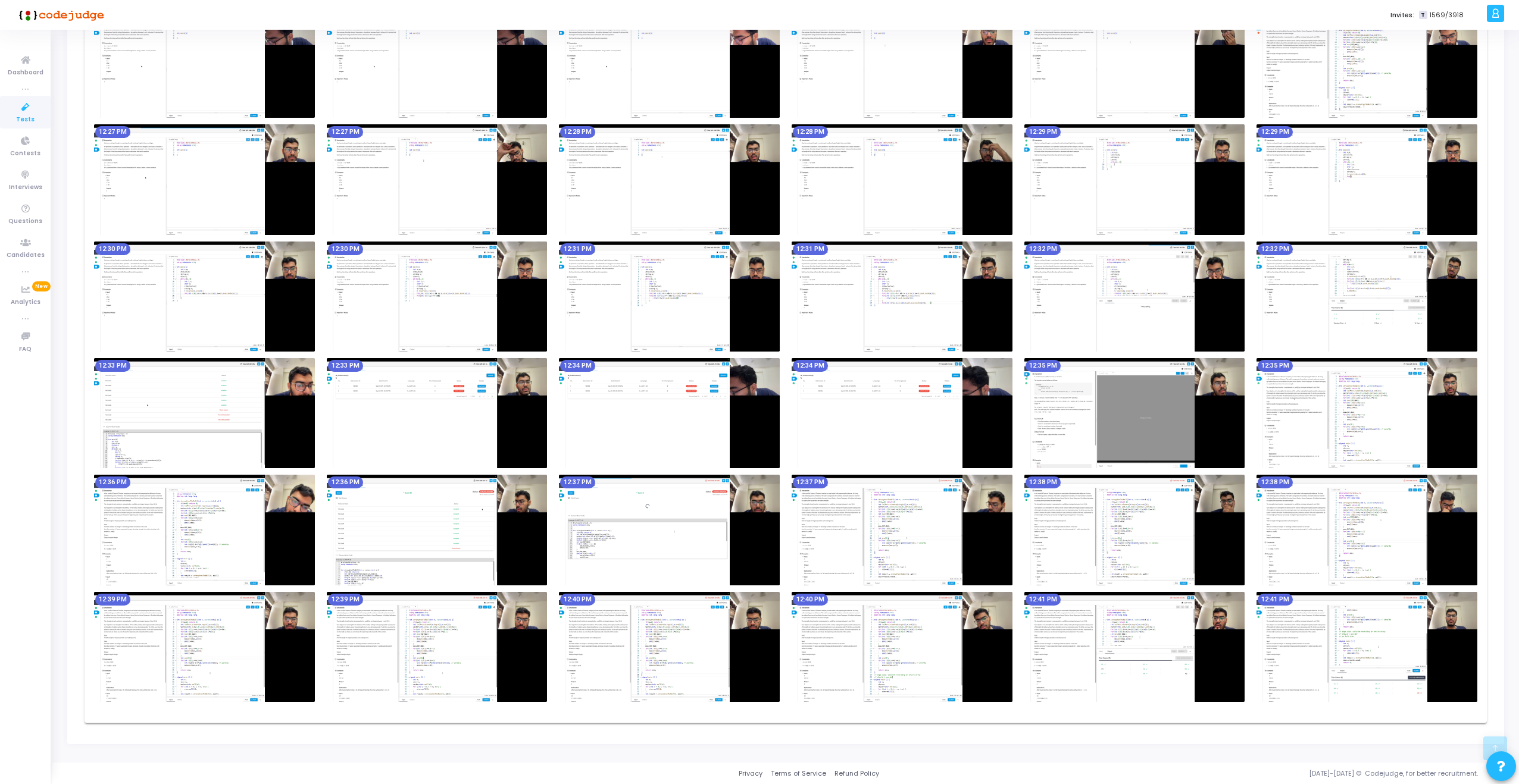
click at [1292, 551] on img at bounding box center [1366, 530] width 221 height 110
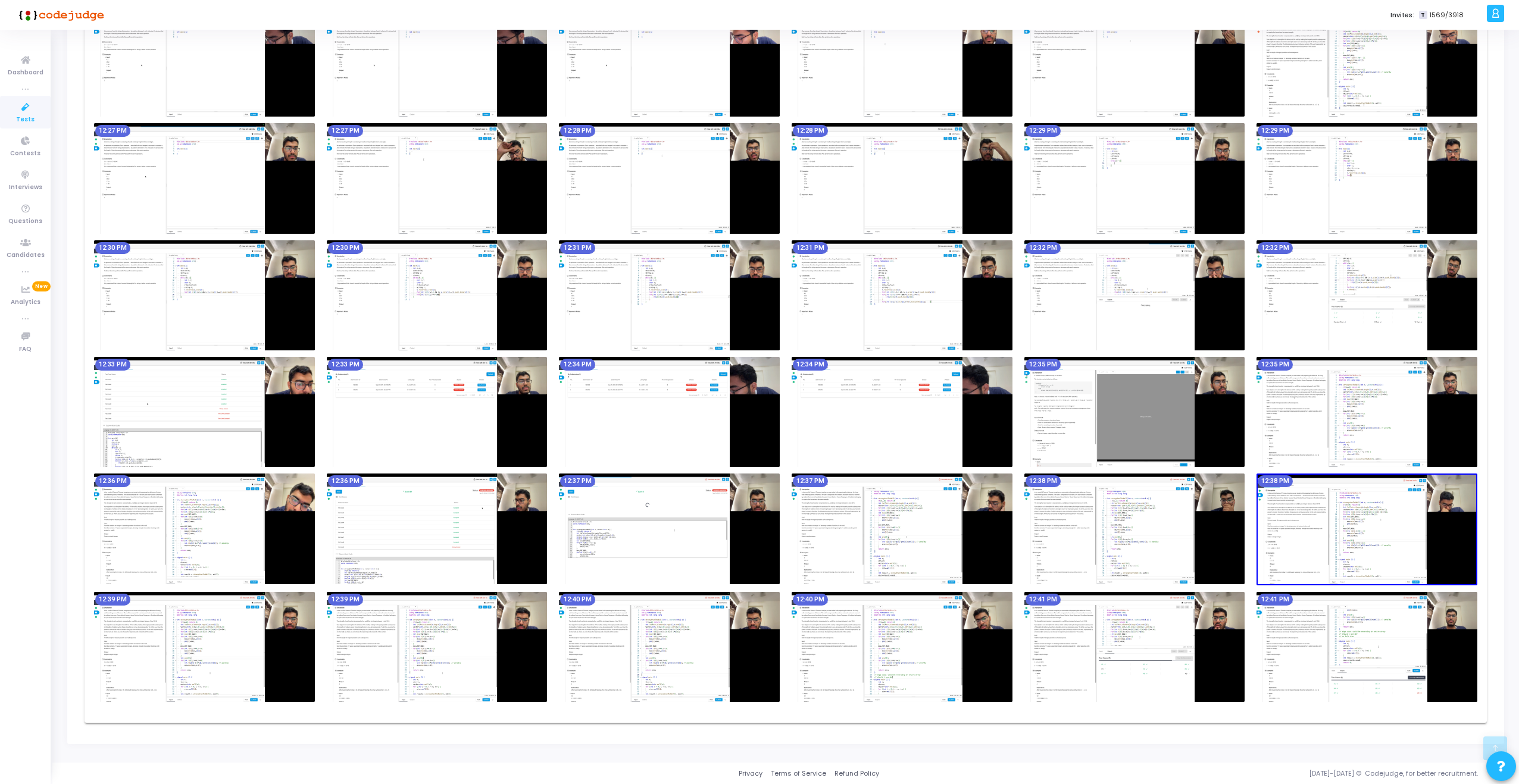
click at [1292, 551] on img at bounding box center [1366, 529] width 221 height 111
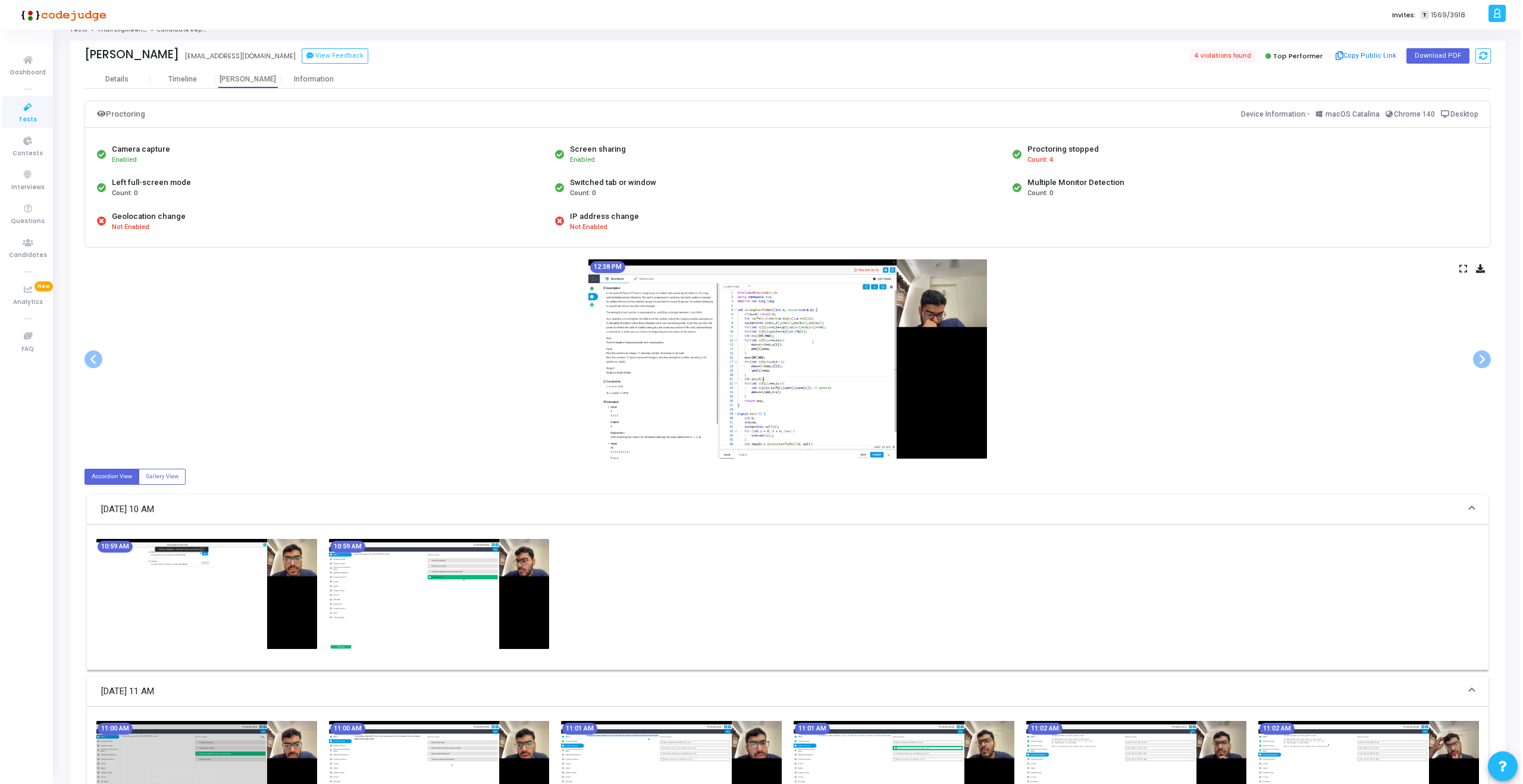
scroll to position [0, 0]
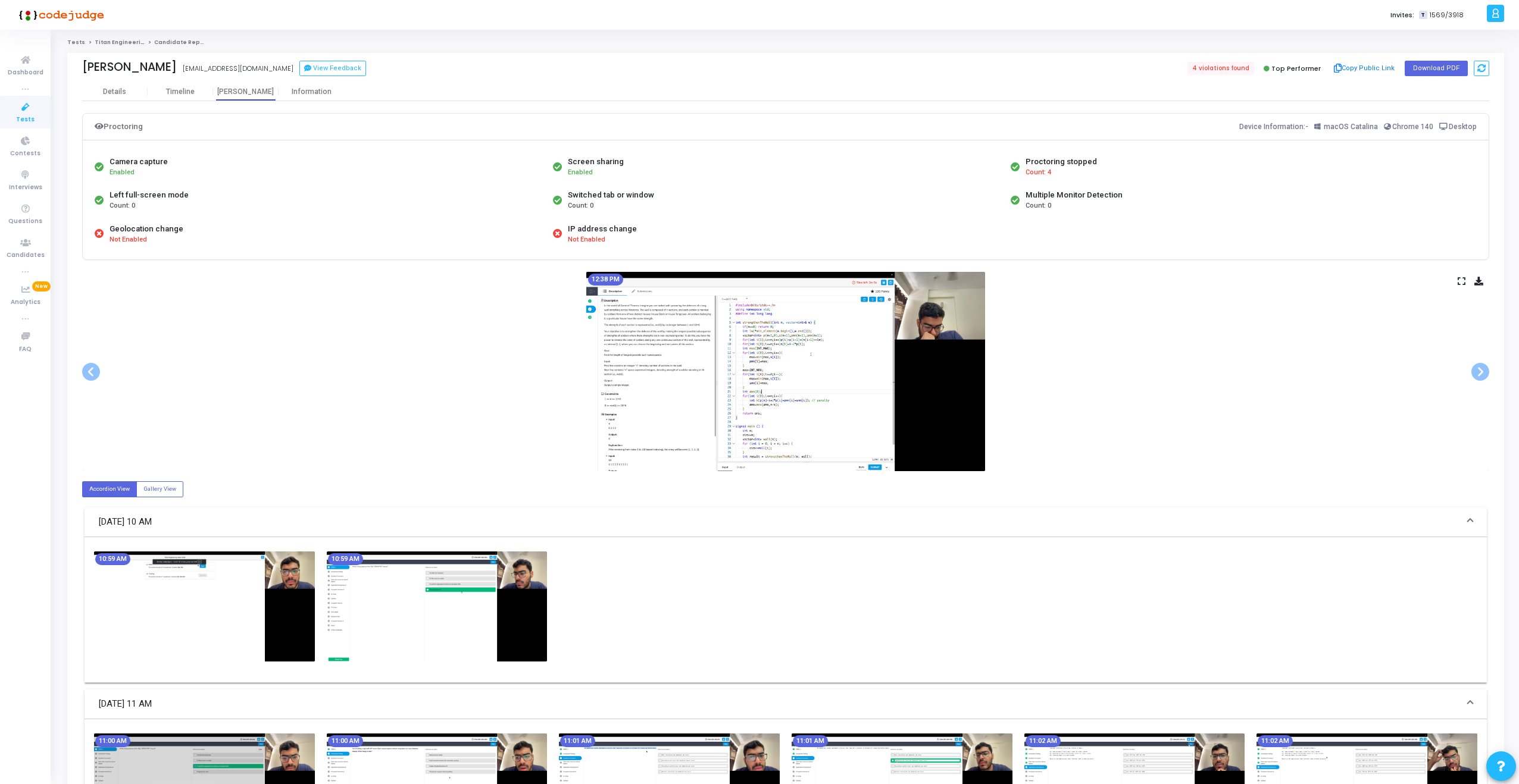
click at [1457, 280] on icon at bounding box center [1461, 281] width 8 height 6
